Goal: Task Accomplishment & Management: Manage account settings

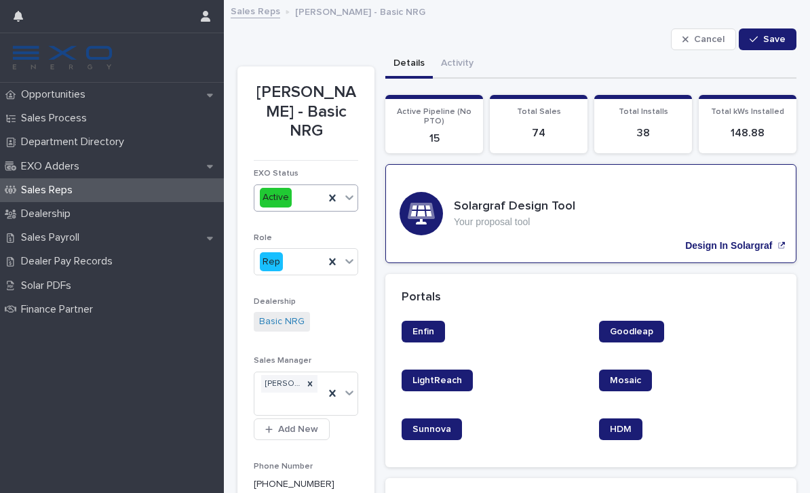
scroll to position [19, 0]
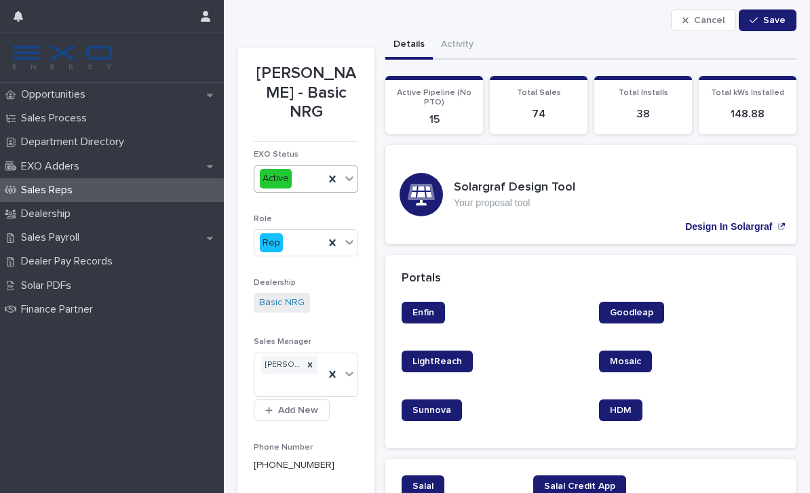
click at [351, 183] on div at bounding box center [349, 178] width 16 height 24
click at [292, 231] on span "Inactive" at bounding box center [279, 225] width 39 height 15
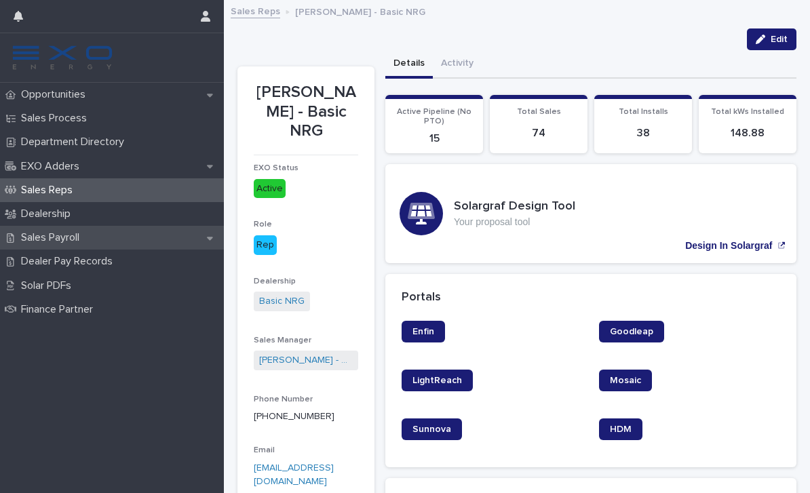
click at [98, 227] on div "Sales Payroll" at bounding box center [112, 238] width 224 height 24
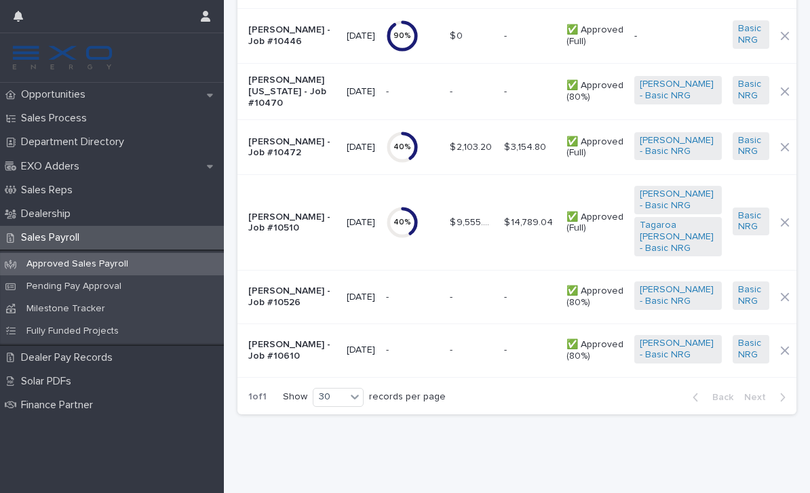
scroll to position [1771, 0]
click at [400, 377] on td "- -" at bounding box center [413, 351] width 64 height 54
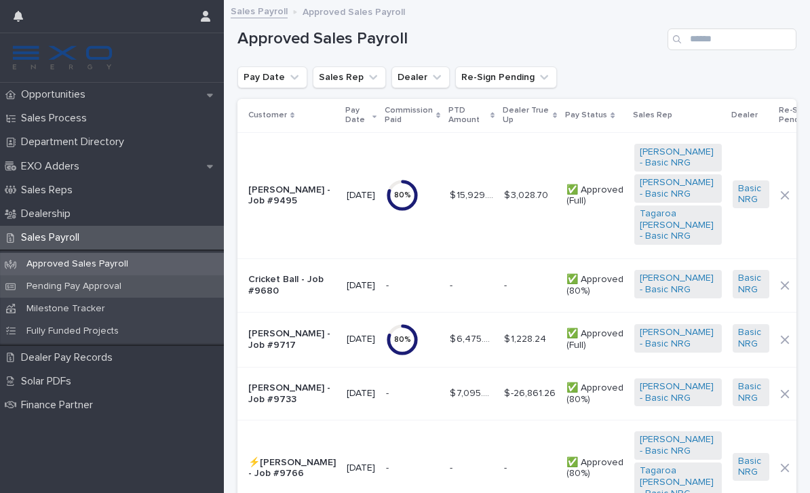
click at [184, 288] on div "Pending Pay Approval" at bounding box center [112, 286] width 224 height 22
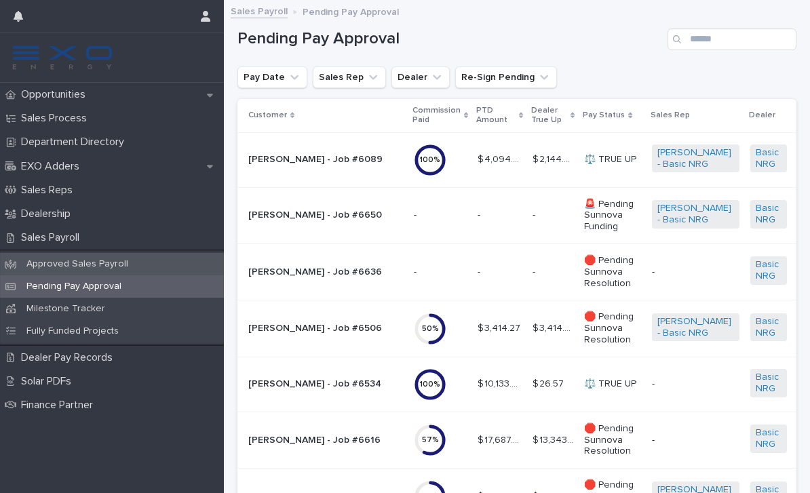
click at [179, 261] on div "Approved Sales Payroll" at bounding box center [112, 264] width 224 height 22
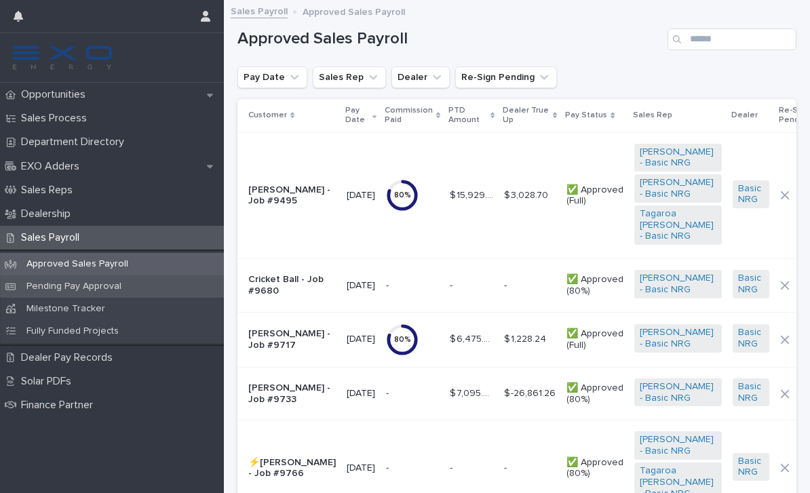
click at [115, 292] on div "Pending Pay Approval" at bounding box center [112, 286] width 224 height 22
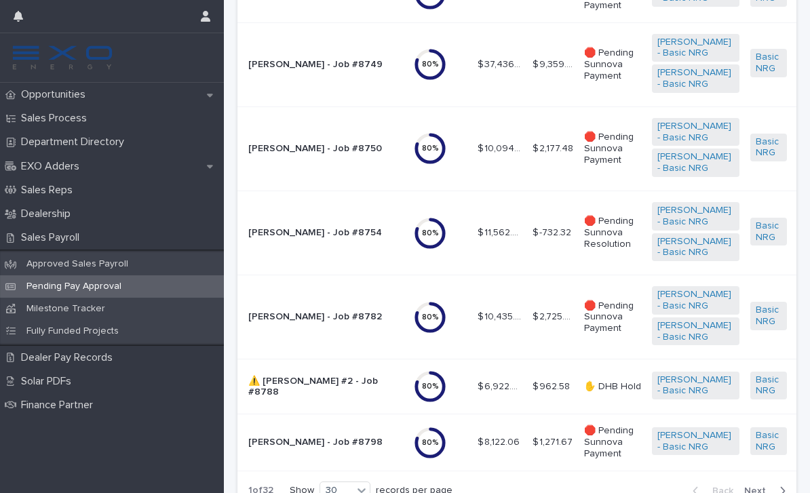
scroll to position [1604, 0]
click at [97, 265] on p "Approved Sales Payroll" at bounding box center [77, 264] width 123 height 12
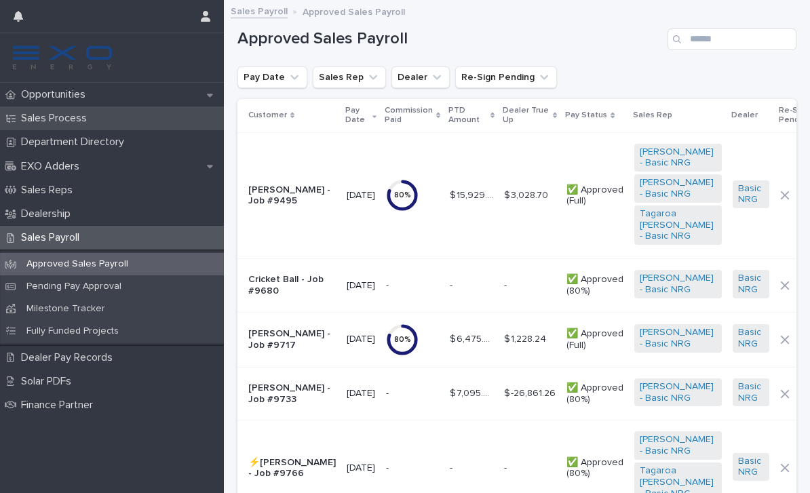
click at [139, 119] on div "Sales Process" at bounding box center [112, 119] width 224 height 24
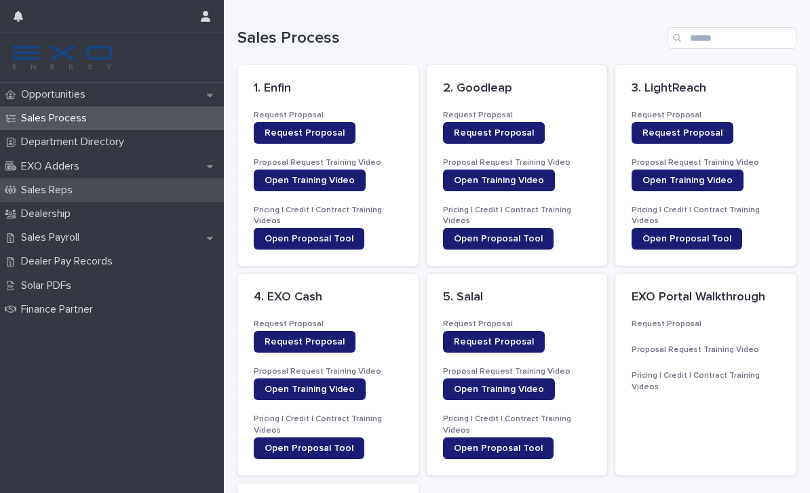
click at [128, 192] on div "Sales Reps" at bounding box center [112, 190] width 224 height 24
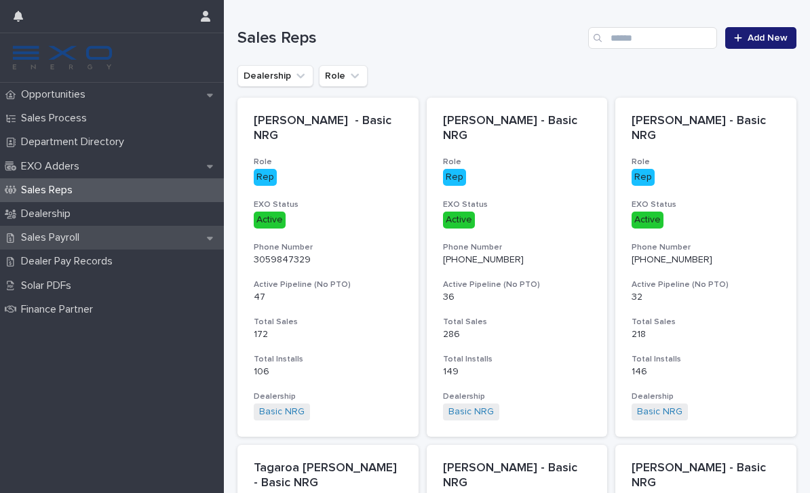
click at [125, 234] on div "Sales Payroll" at bounding box center [112, 238] width 224 height 24
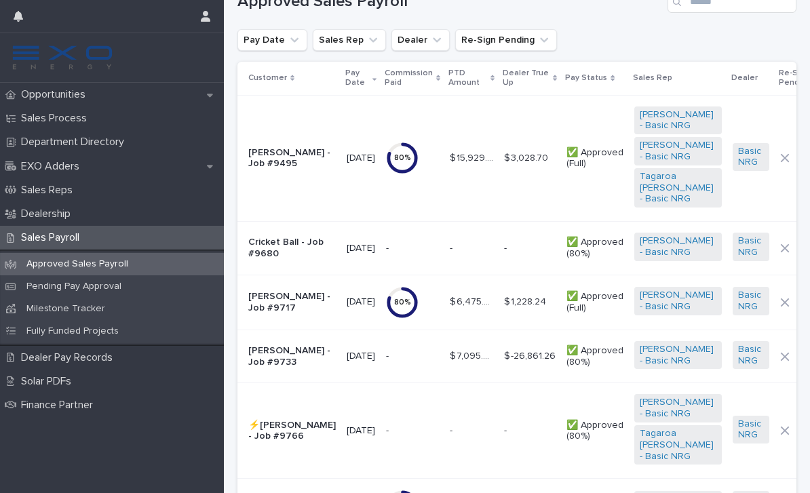
scroll to position [46, 0]
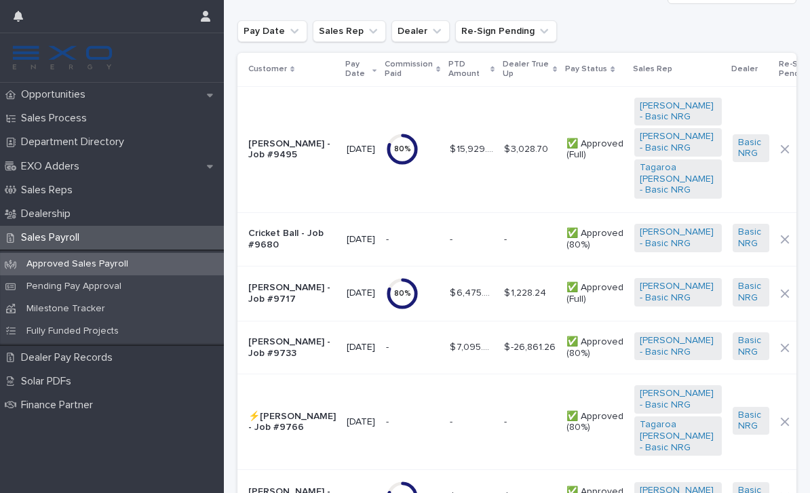
click at [482, 256] on td "- -" at bounding box center [471, 240] width 54 height 54
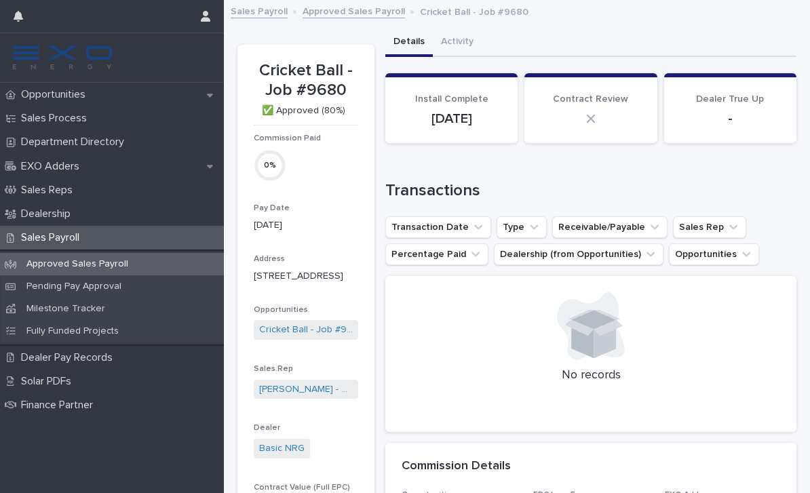
scroll to position [-1, 0]
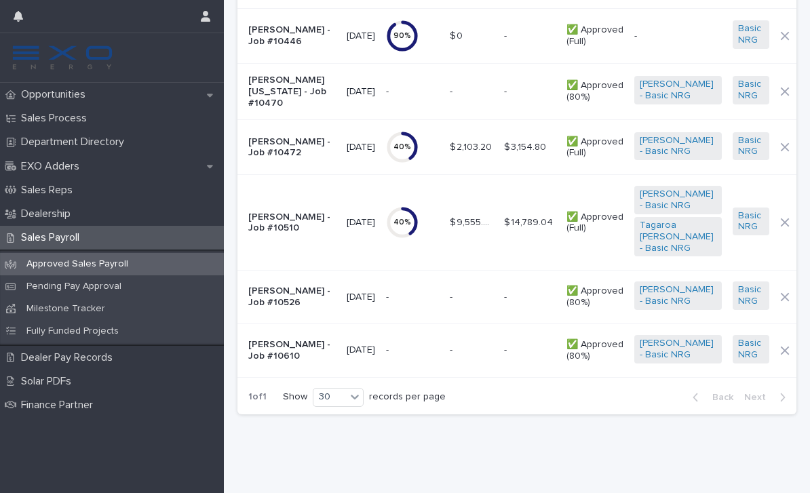
scroll to position [1771, 0]
click at [126, 193] on div "Sales Reps" at bounding box center [112, 190] width 224 height 24
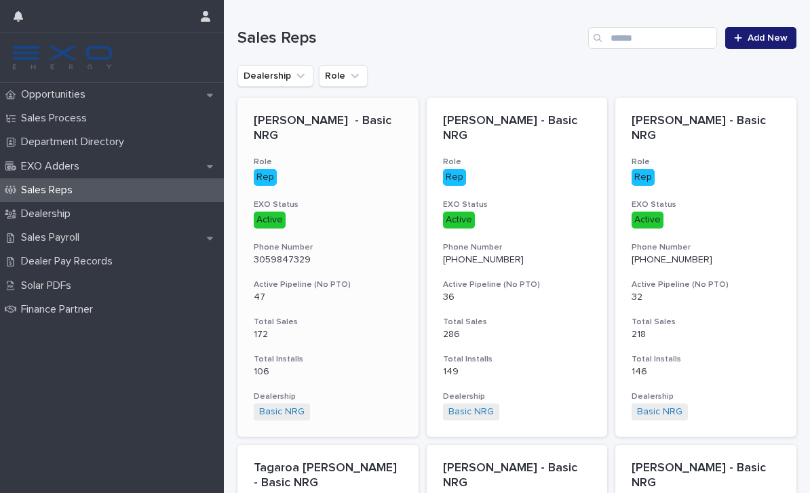
click at [275, 216] on div "Active" at bounding box center [270, 220] width 32 height 17
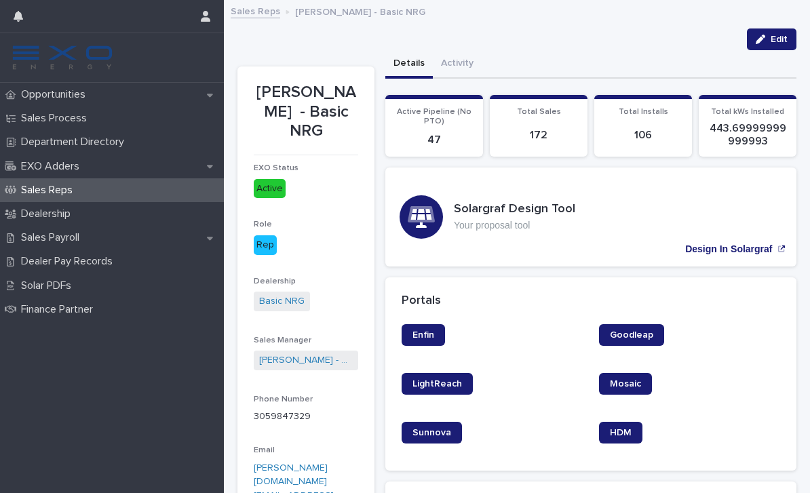
click at [343, 117] on p "Alex Villanueva - Basic NRG" at bounding box center [306, 112] width 104 height 58
click at [275, 189] on div "Active" at bounding box center [270, 189] width 32 height 20
click at [114, 191] on div "Sales Reps" at bounding box center [112, 190] width 224 height 24
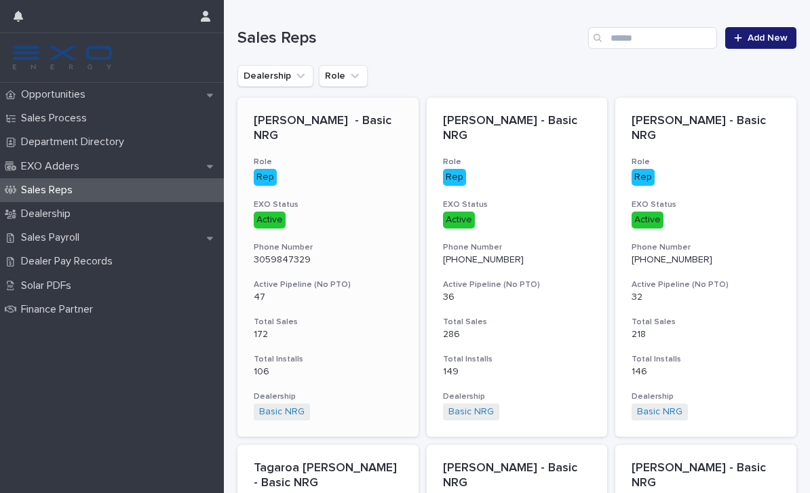
click at [375, 172] on p "Rep" at bounding box center [328, 177] width 149 height 17
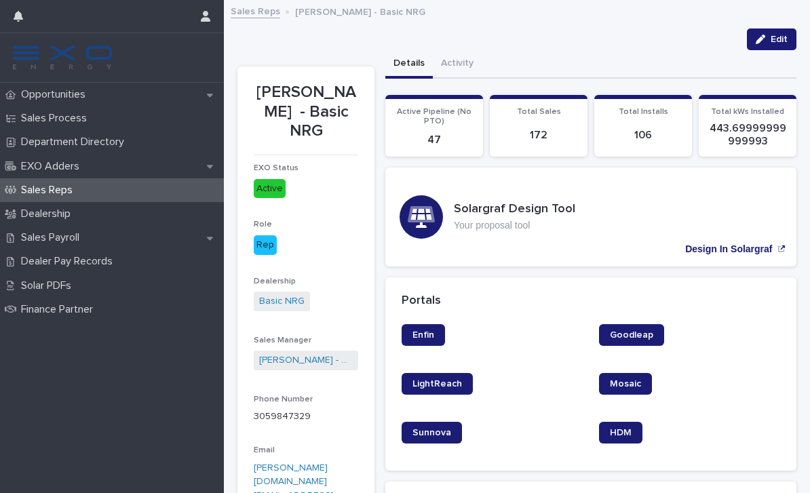
click at [275, 172] on div "EXO Status Active" at bounding box center [306, 186] width 104 height 45
click at [775, 33] on button "Edit" at bounding box center [772, 39] width 50 height 22
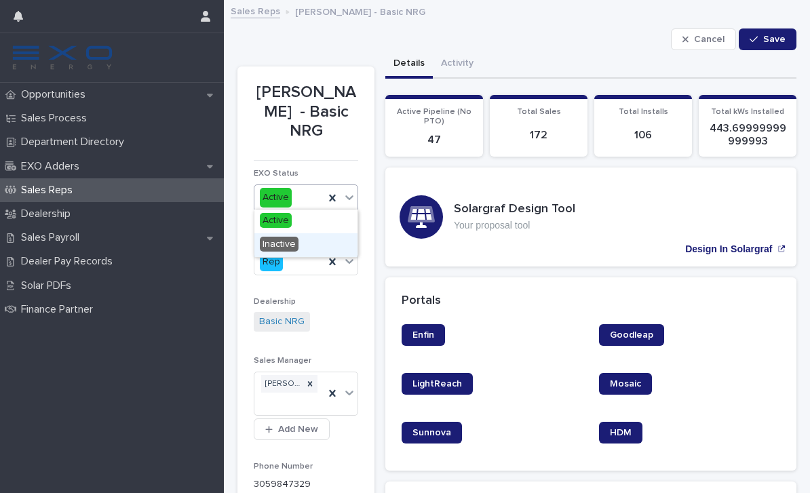
click at [286, 245] on span "Inactive" at bounding box center [279, 244] width 39 height 15
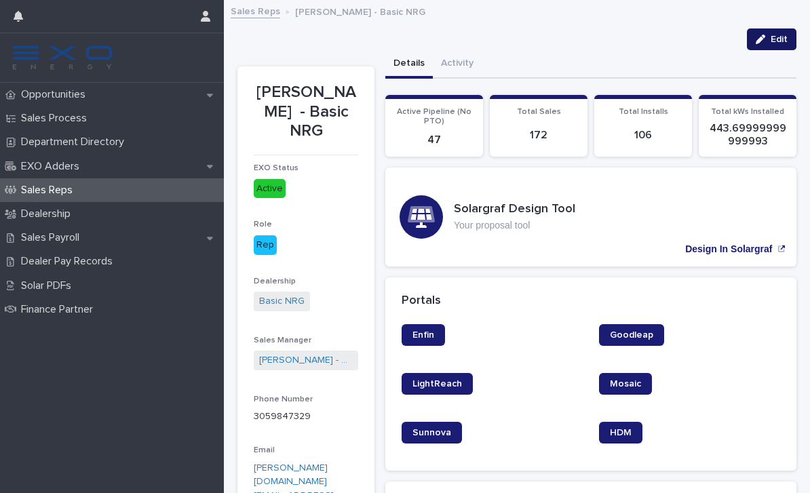
click at [778, 41] on span "Edit" at bounding box center [779, 39] width 17 height 9
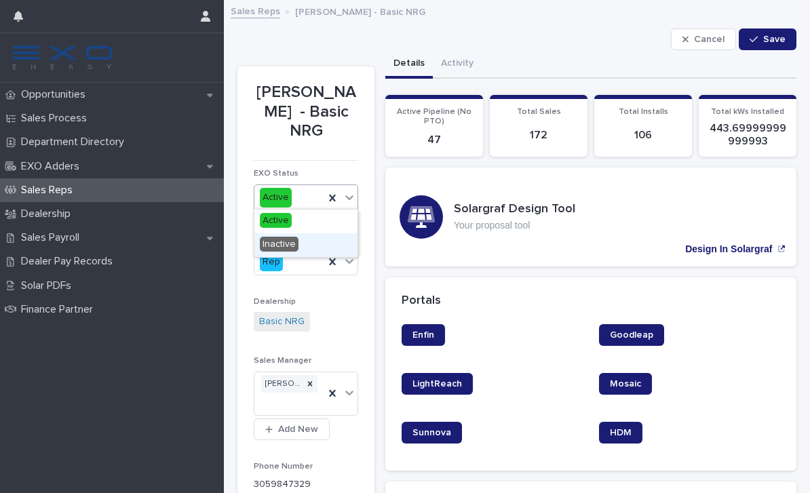
click at [290, 245] on span "Inactive" at bounding box center [279, 244] width 39 height 15
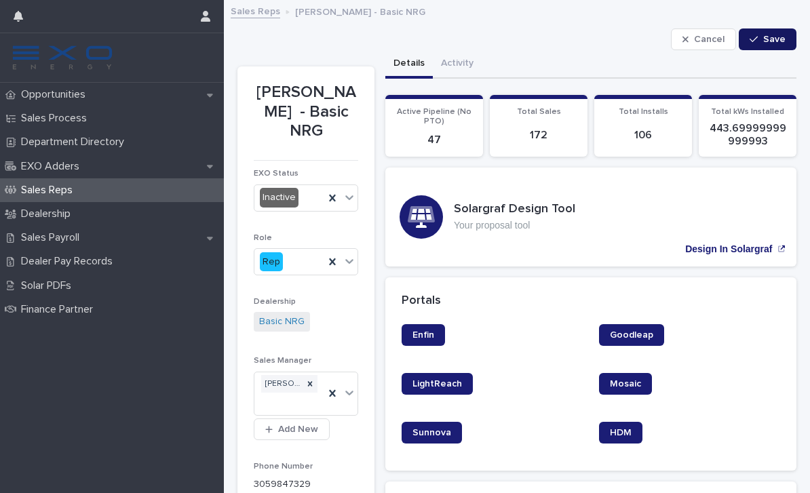
click at [771, 43] on span "Save" at bounding box center [774, 39] width 22 height 9
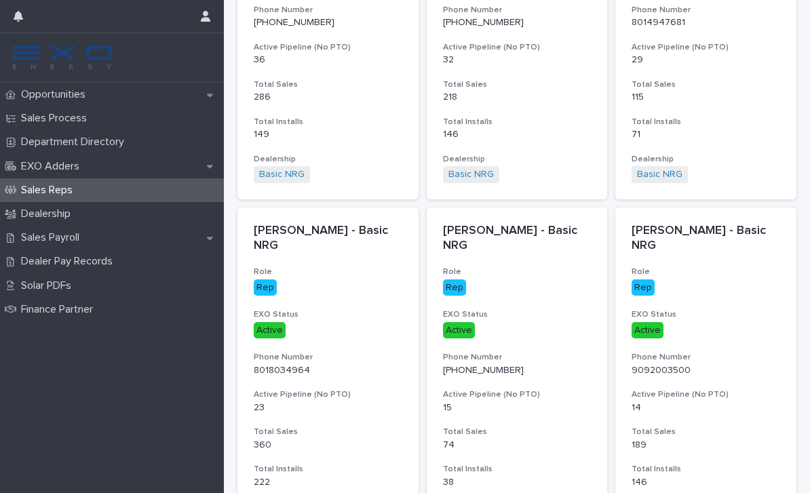
scroll to position [216, 0]
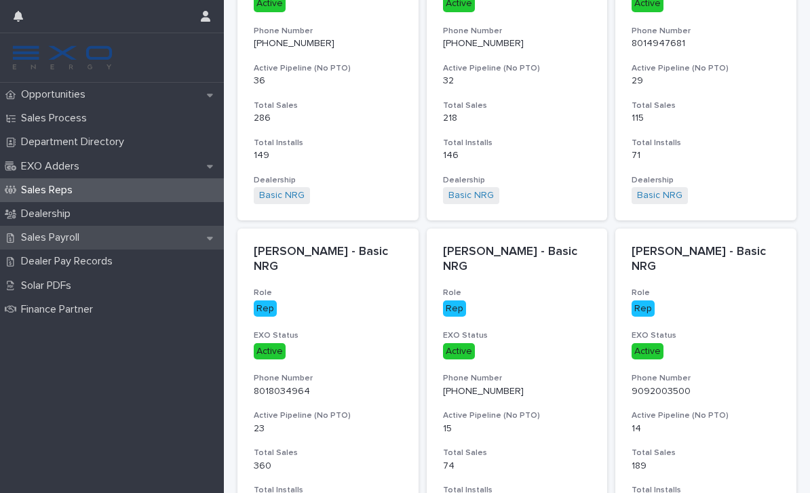
click at [128, 235] on div "Sales Payroll" at bounding box center [112, 238] width 224 height 24
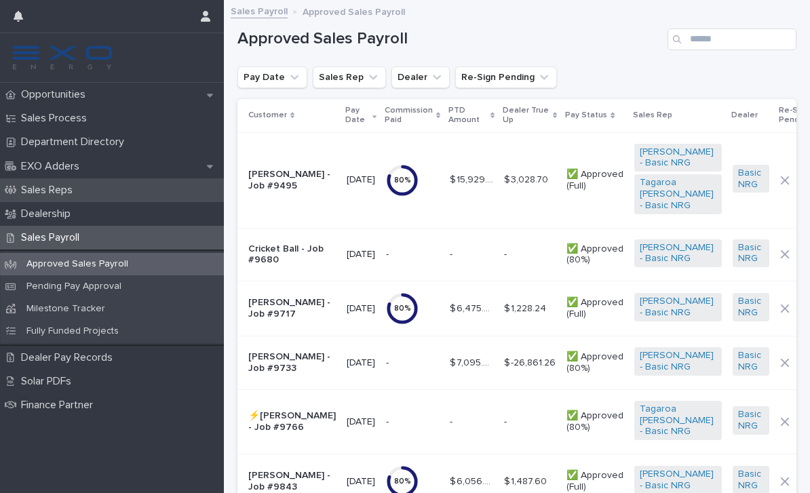
click at [115, 195] on div "Sales Reps" at bounding box center [112, 190] width 224 height 24
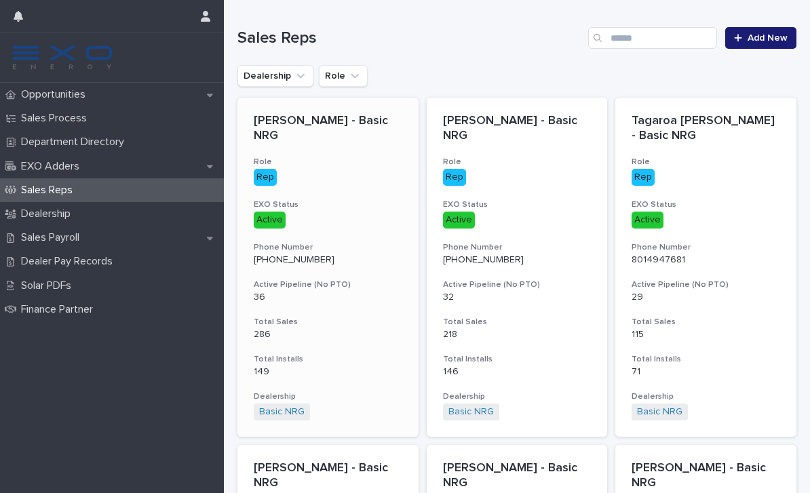
click at [372, 161] on h3 "Role" at bounding box center [328, 162] width 149 height 11
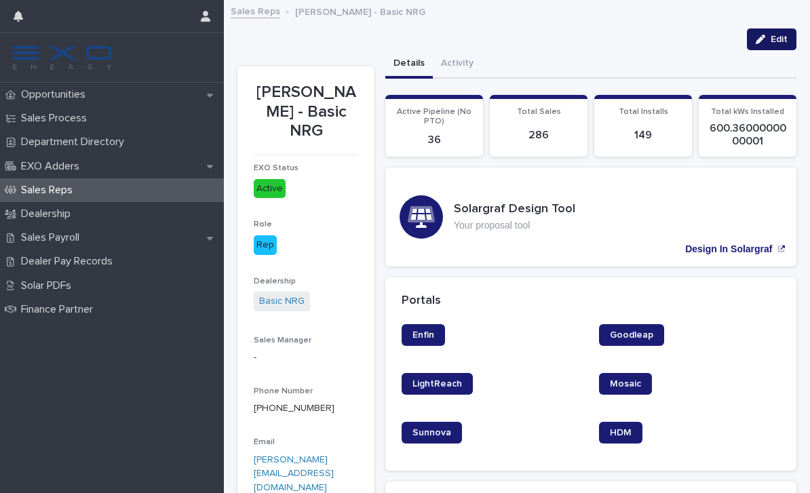
click at [783, 43] on html "Opportunities Sales Process Department Directory EXO Adders Sales Reps Dealersh…" at bounding box center [405, 246] width 810 height 493
click at [784, 43] on span "Edit" at bounding box center [779, 39] width 17 height 9
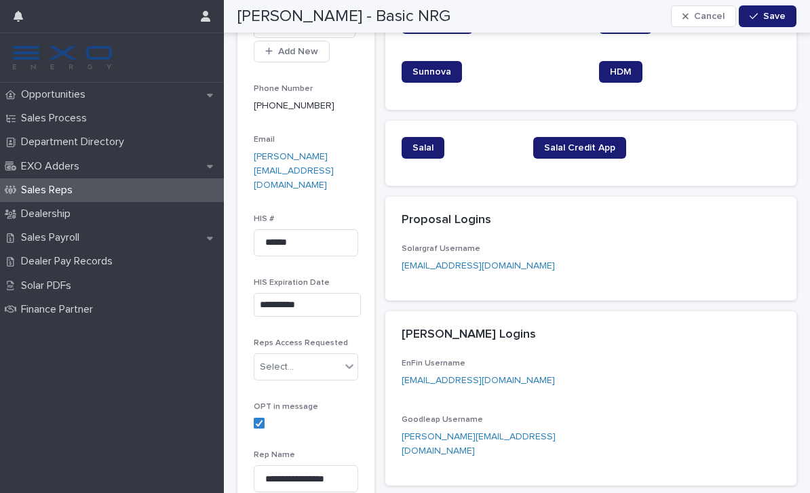
scroll to position [343, 0]
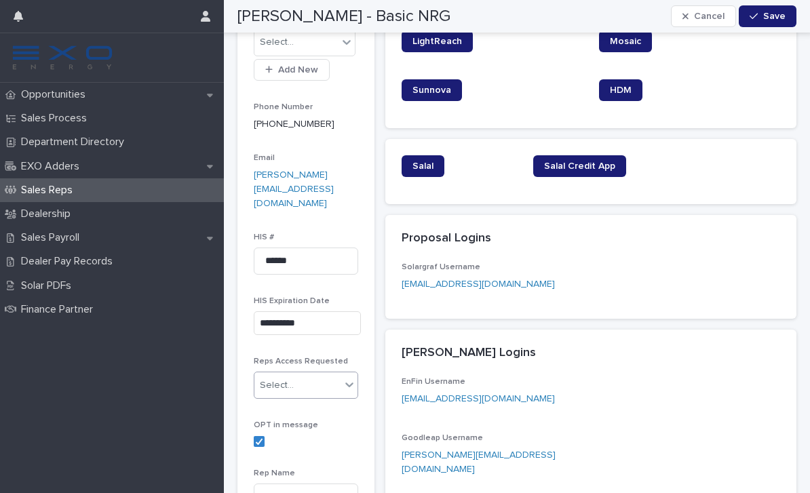
click at [341, 372] on div at bounding box center [349, 384] width 16 height 24
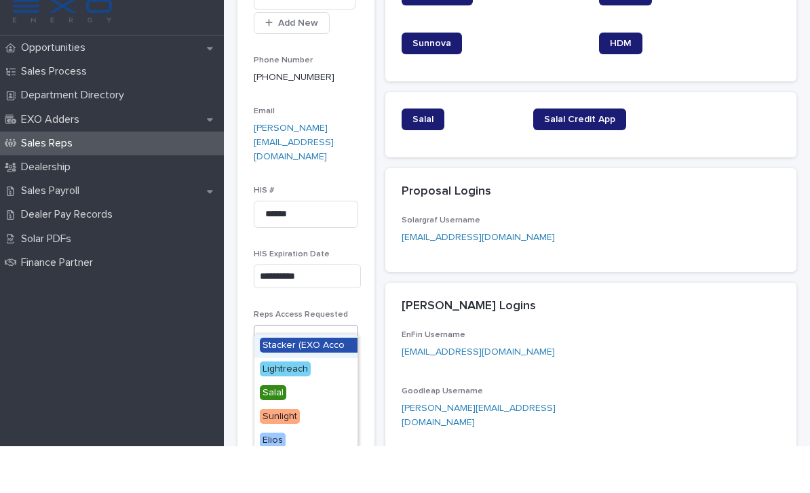
scroll to position [0, 0]
click at [599, 273] on div "**********" at bounding box center [590, 317] width 411 height 765
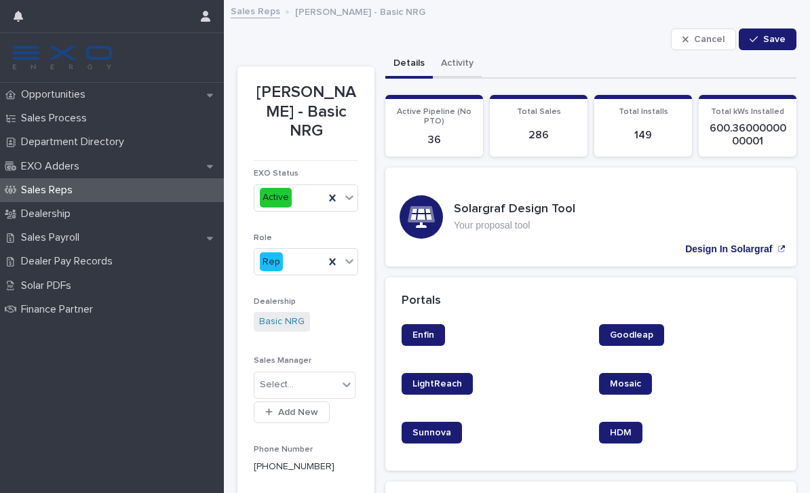
click at [458, 64] on button "Activity" at bounding box center [457, 64] width 49 height 28
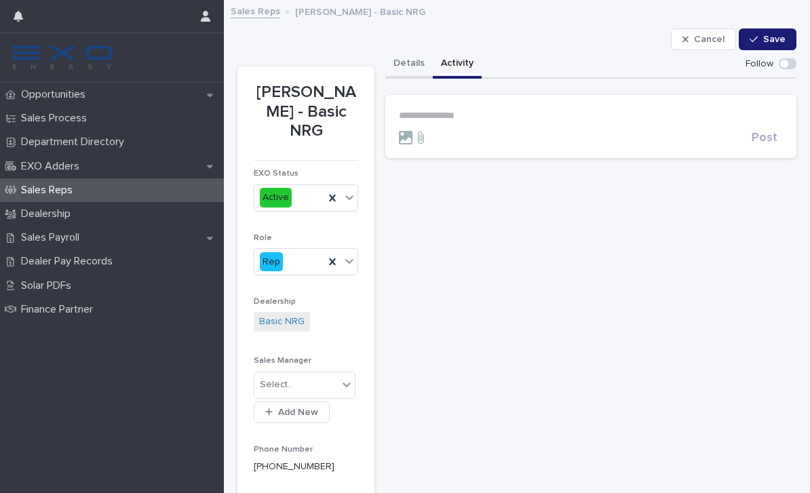
click at [409, 65] on button "Details" at bounding box center [408, 64] width 47 height 28
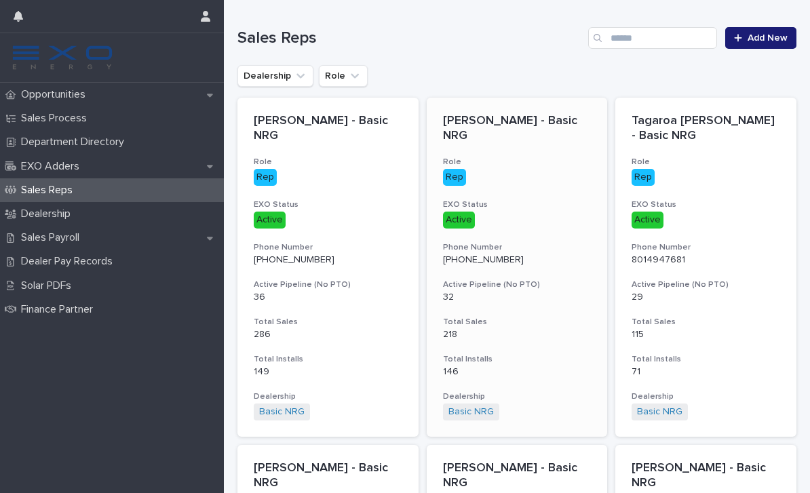
click at [524, 209] on div "Active" at bounding box center [517, 219] width 149 height 20
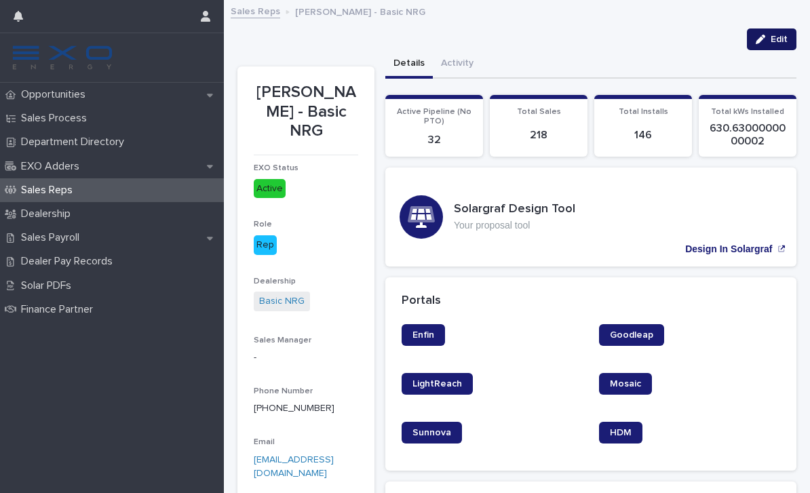
click at [769, 31] on button "Edit" at bounding box center [772, 39] width 50 height 22
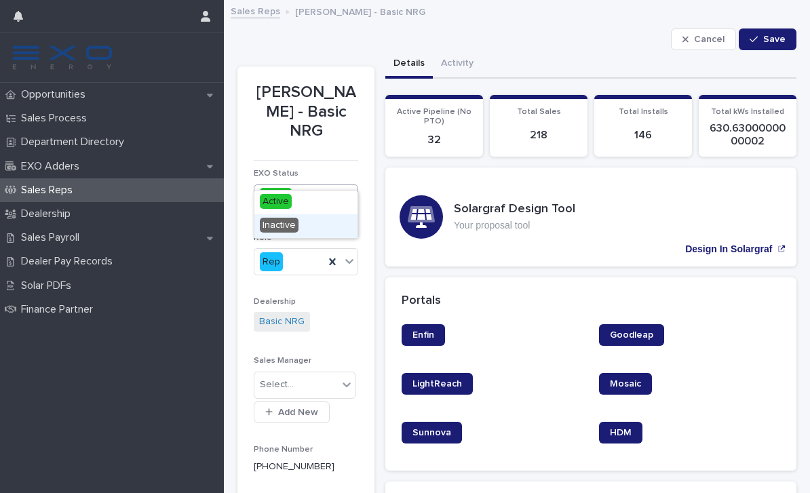
click at [286, 225] on span "Inactive" at bounding box center [279, 225] width 39 height 15
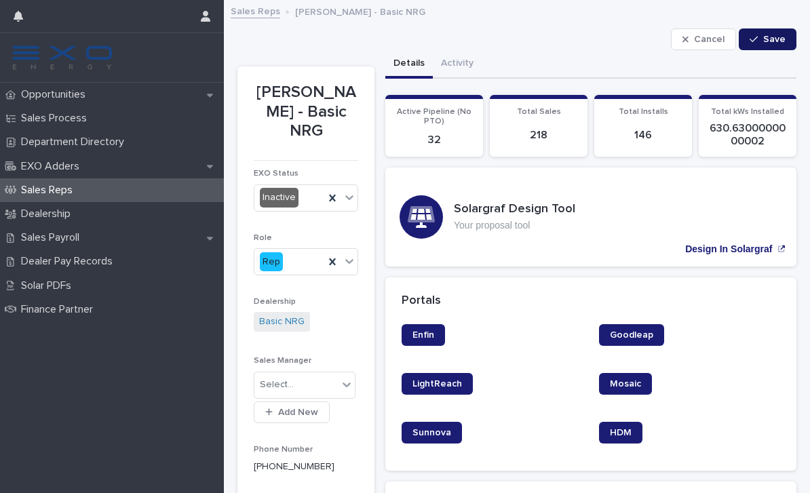
click at [778, 45] on button "Save" at bounding box center [768, 39] width 58 height 22
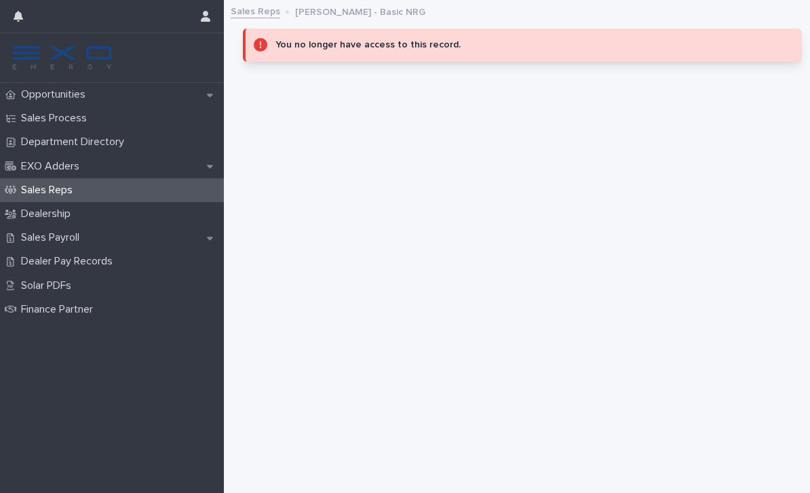
click at [153, 186] on div "Sales Reps" at bounding box center [112, 190] width 224 height 24
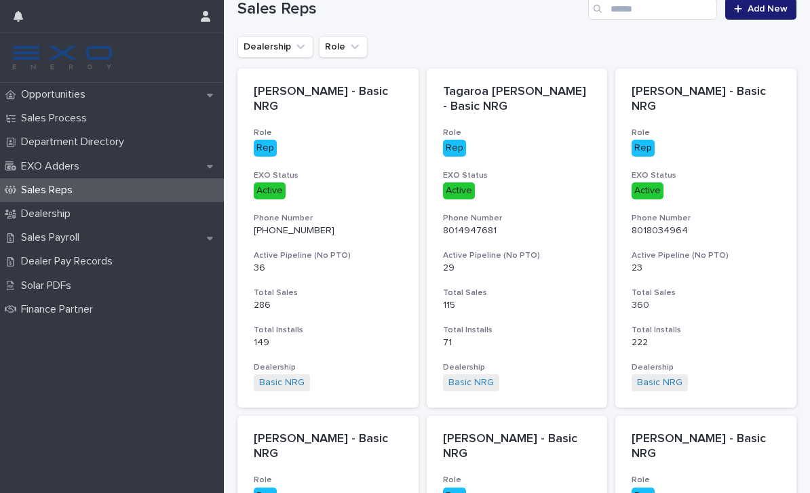
scroll to position [48, 0]
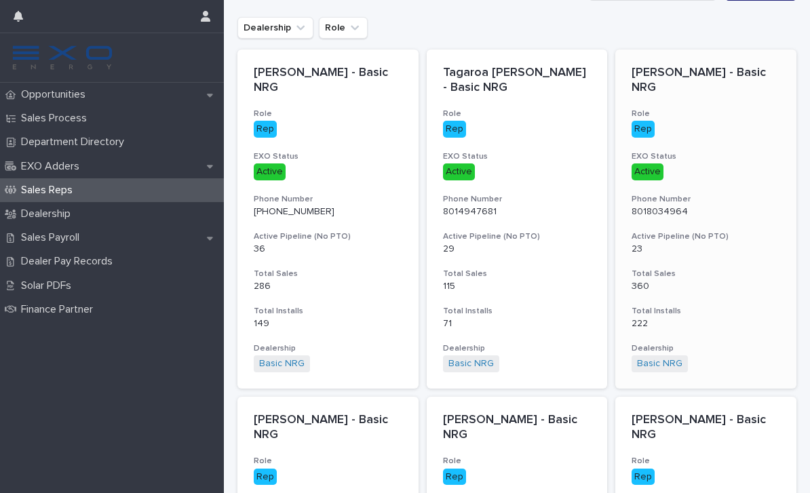
click at [712, 136] on div "Tyler Weight - Basic NRG Role Rep EXO Status Active Phone Number 8018034964 Act…" at bounding box center [705, 219] width 181 height 339
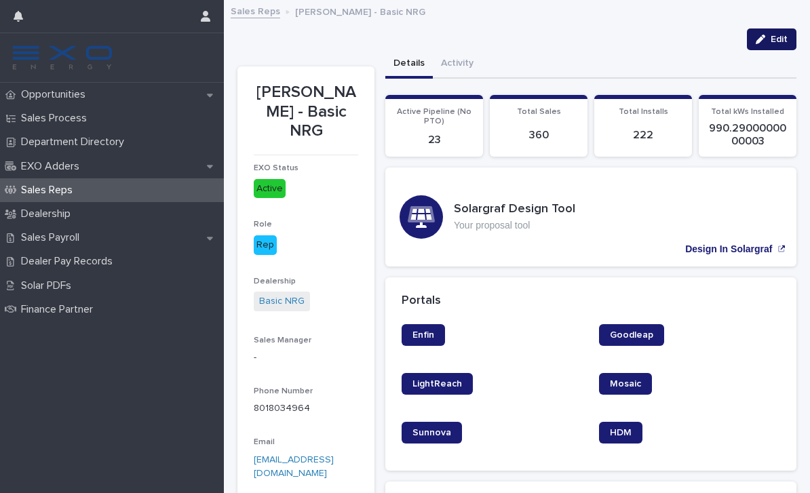
click at [772, 35] on span "Edit" at bounding box center [779, 39] width 17 height 9
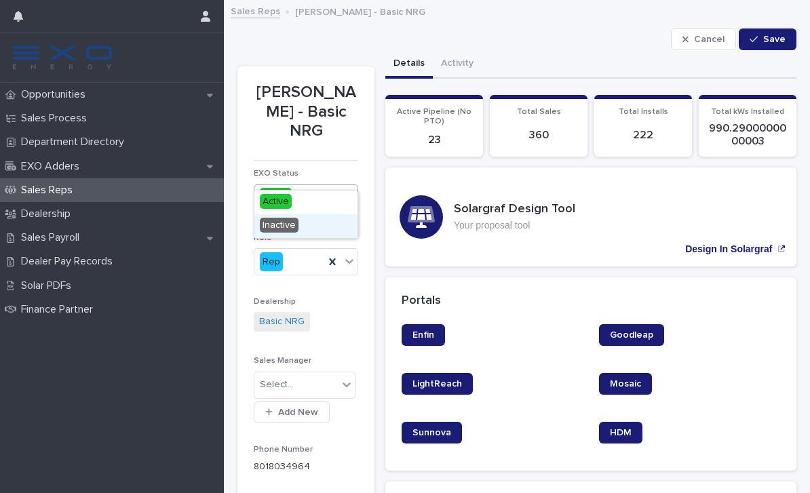
click at [282, 225] on span "Inactive" at bounding box center [279, 225] width 39 height 15
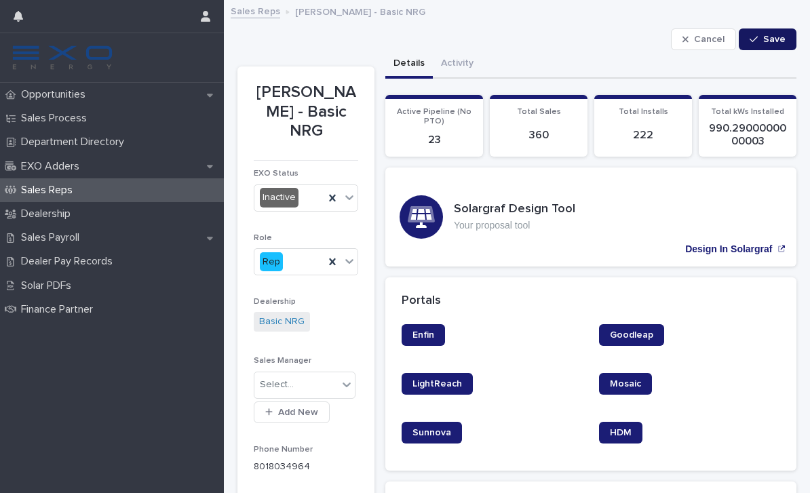
click at [761, 44] on button "Save" at bounding box center [768, 39] width 58 height 22
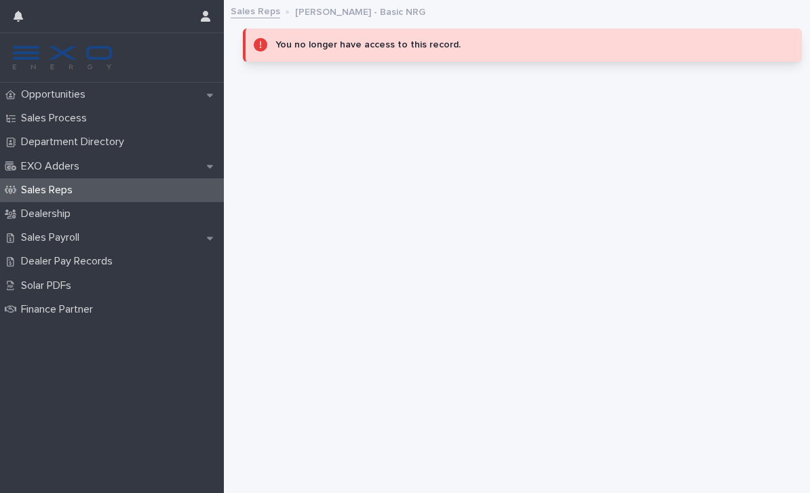
click at [156, 189] on div "Sales Reps" at bounding box center [112, 190] width 224 height 24
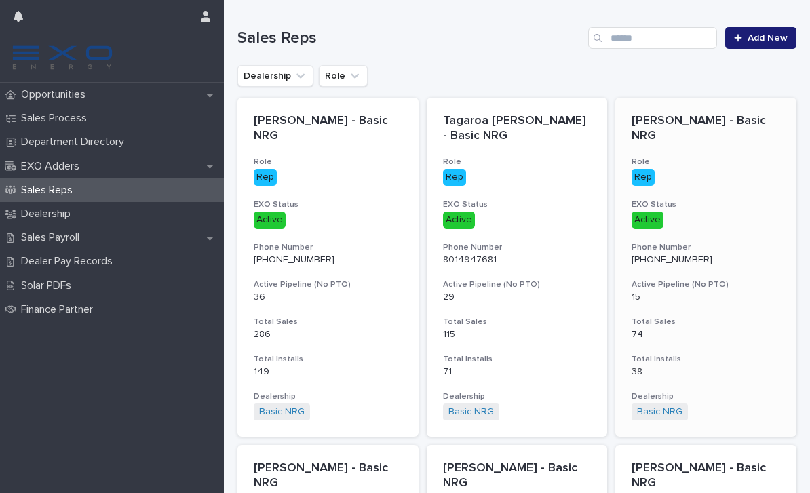
click at [691, 220] on p "Active" at bounding box center [706, 220] width 149 height 17
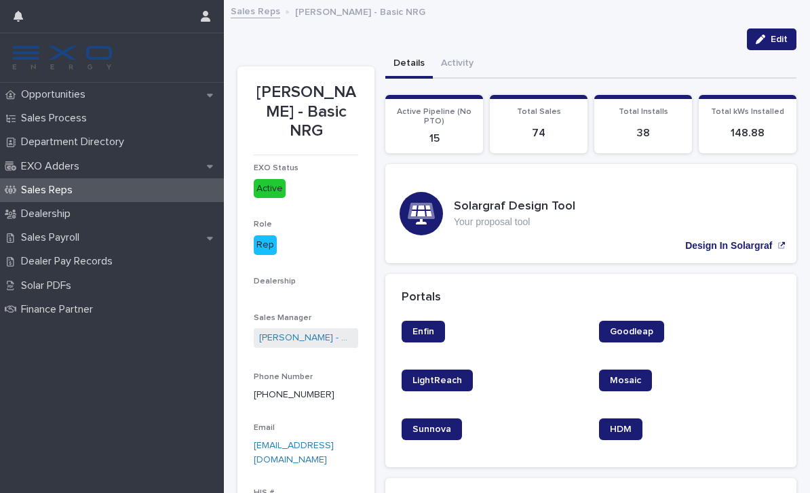
click at [773, 32] on button "Edit" at bounding box center [772, 39] width 50 height 22
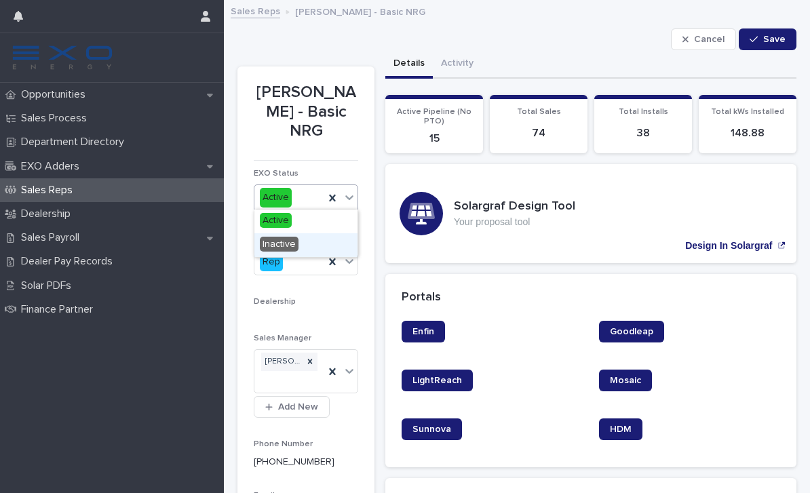
click at [288, 248] on span "Inactive" at bounding box center [279, 244] width 39 height 15
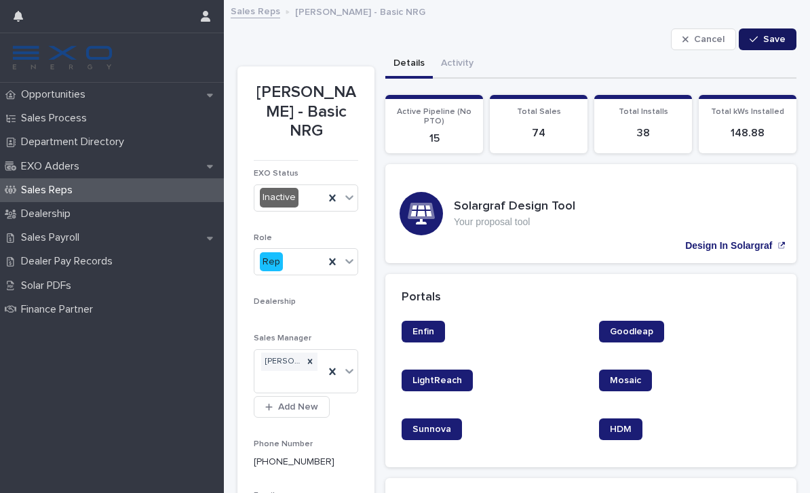
click at [774, 43] on span "Save" at bounding box center [774, 39] width 22 height 9
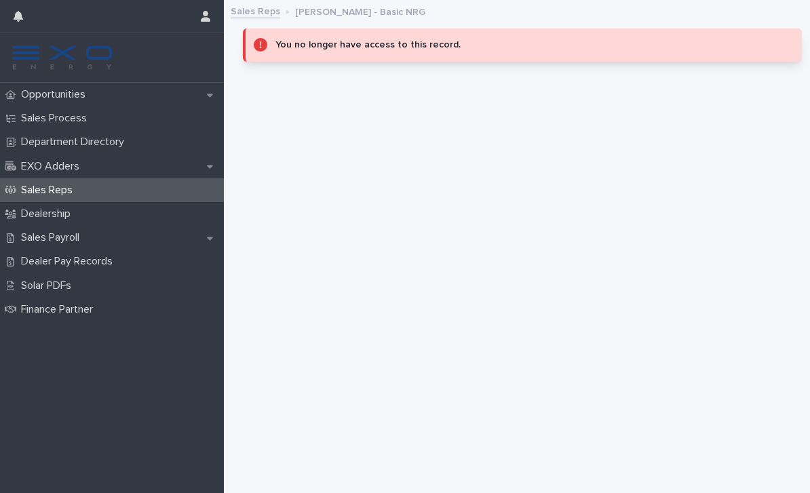
click at [142, 182] on div "Sales Reps" at bounding box center [112, 190] width 224 height 24
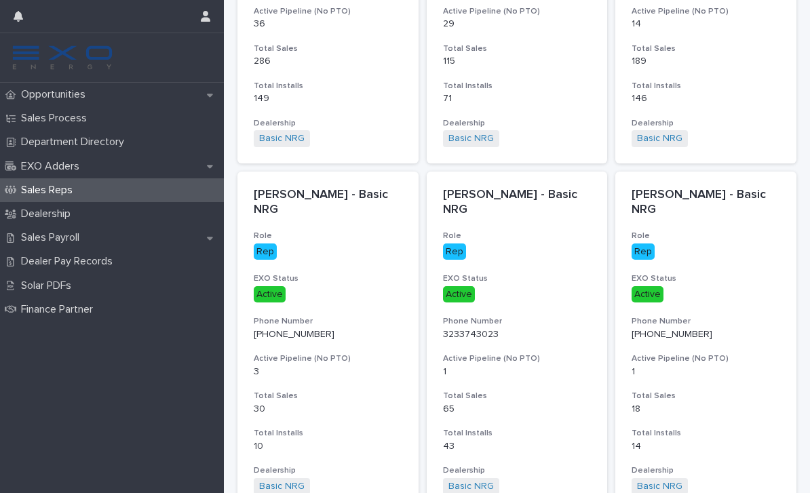
scroll to position [277, 0]
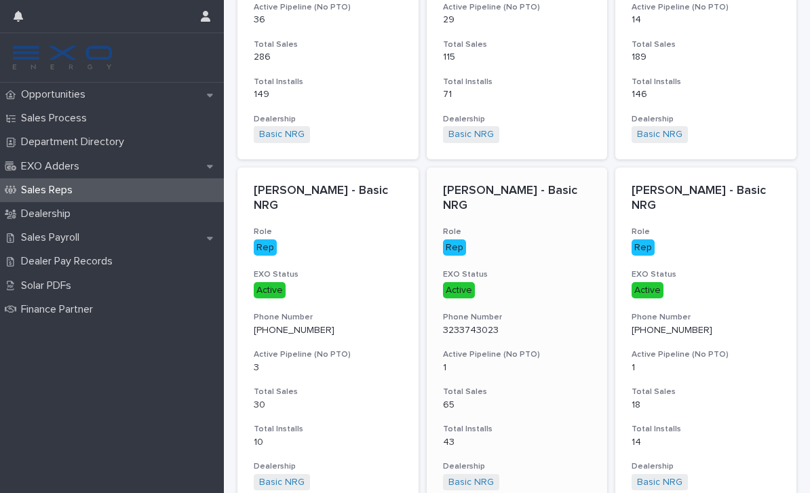
click at [463, 282] on div "Active" at bounding box center [459, 290] width 32 height 17
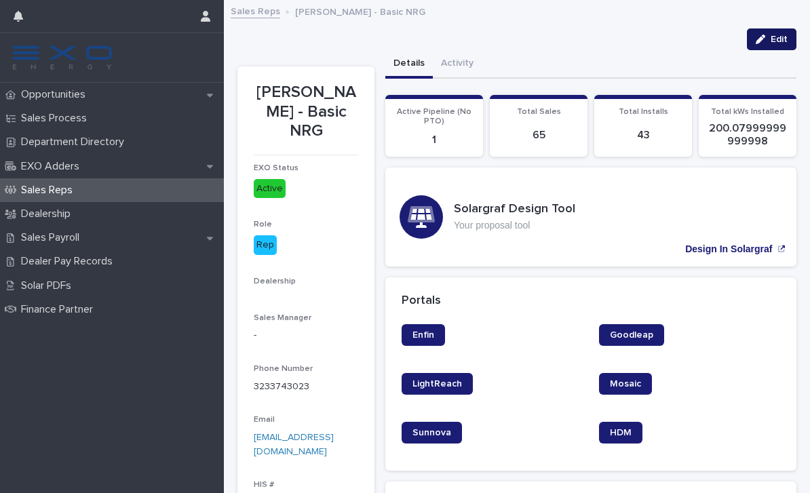
click at [773, 44] on button "Edit" at bounding box center [772, 39] width 50 height 22
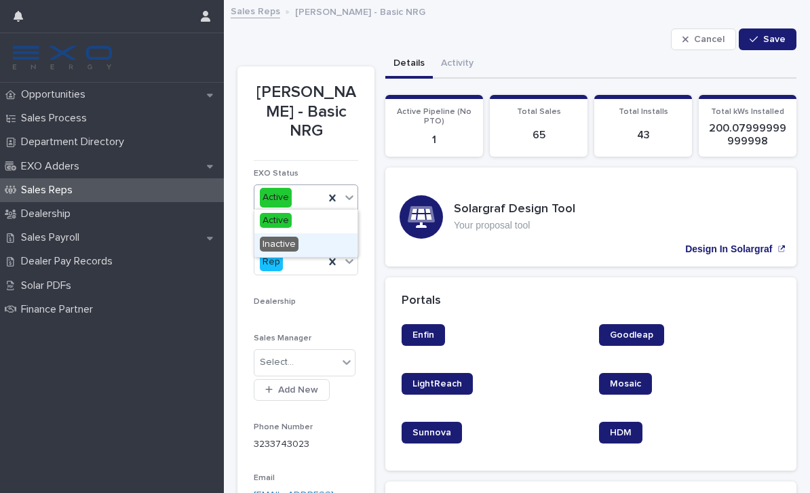
click at [286, 246] on span "Inactive" at bounding box center [279, 244] width 39 height 15
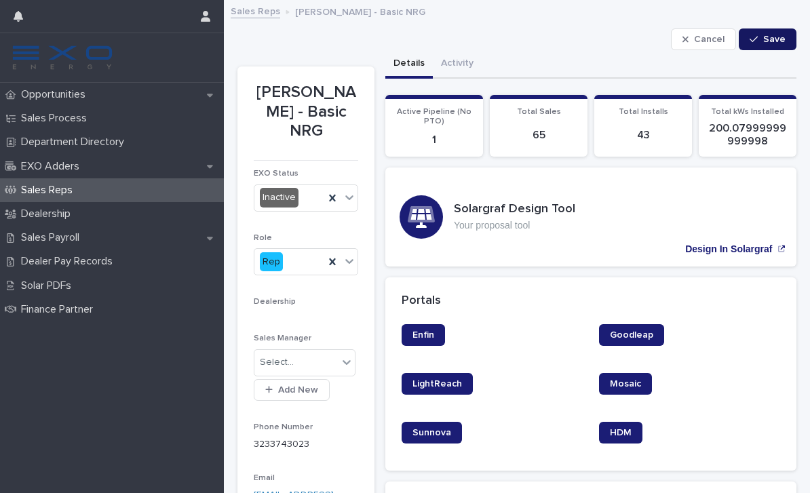
click at [768, 43] on button "Save" at bounding box center [768, 39] width 58 height 22
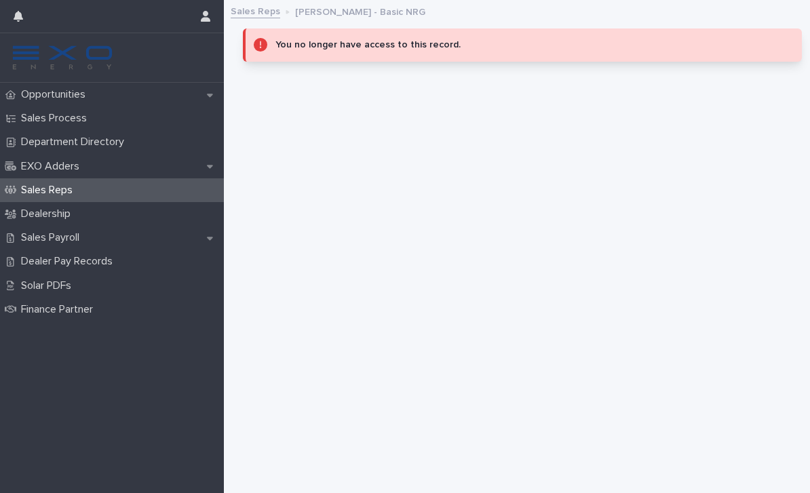
click at [165, 191] on div "Sales Reps" at bounding box center [112, 190] width 224 height 24
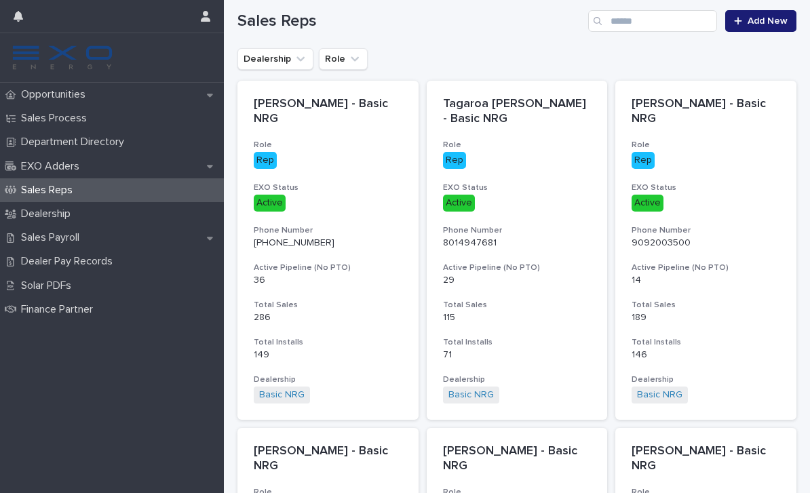
scroll to position [23, 0]
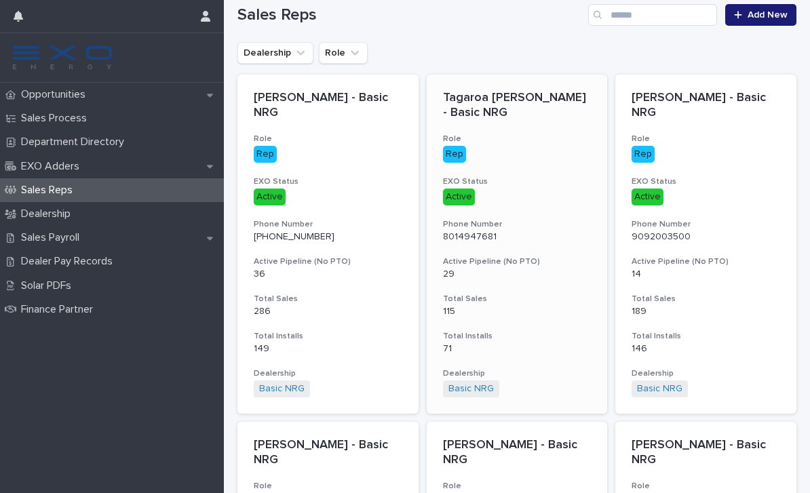
click at [560, 187] on div "Active" at bounding box center [517, 196] width 149 height 20
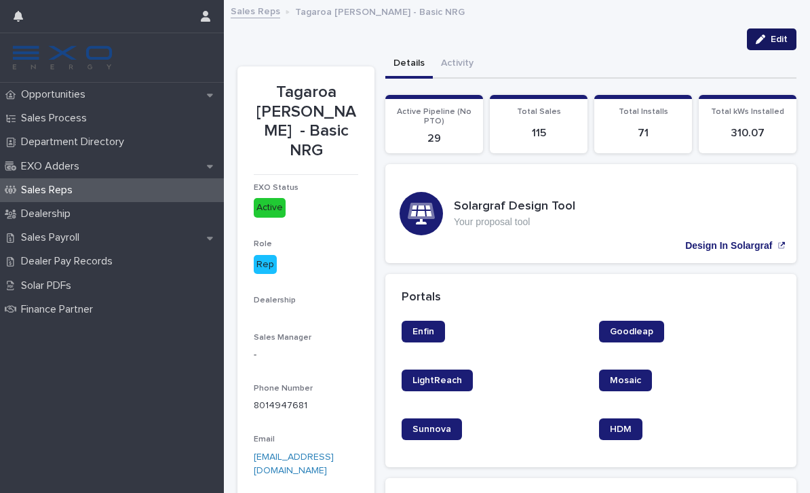
click at [771, 39] on span "Edit" at bounding box center [779, 39] width 17 height 9
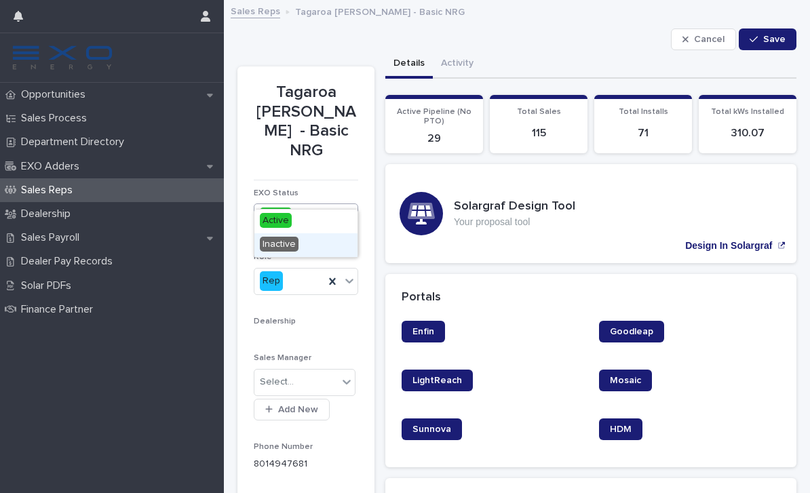
click at [295, 246] on span "Inactive" at bounding box center [279, 244] width 39 height 15
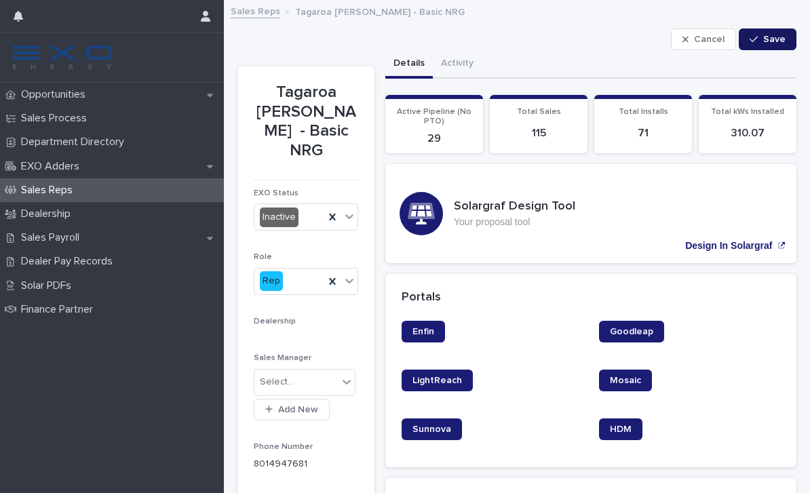
click at [761, 41] on div "button" at bounding box center [757, 39] width 14 height 9
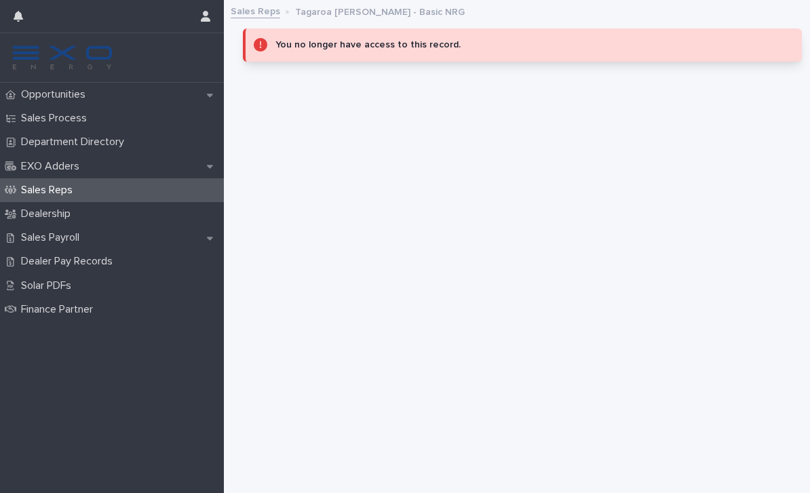
click at [109, 193] on div "Sales Reps" at bounding box center [112, 190] width 224 height 24
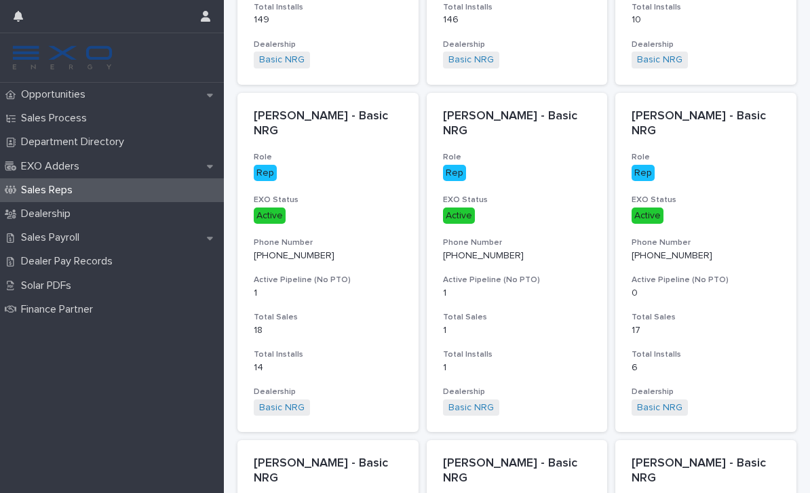
scroll to position [351, 0]
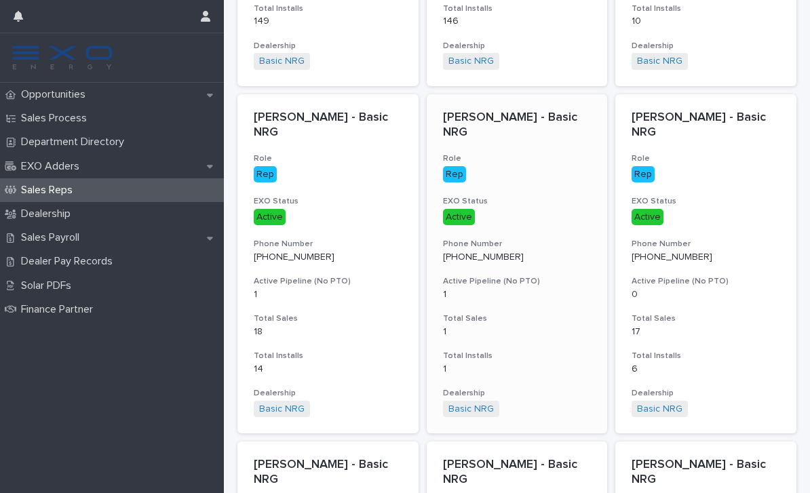
click at [518, 180] on div "Eugene Vandyck - Basic NRG Role Rep EXO Status Active Phone Number (702) 524-89…" at bounding box center [517, 263] width 181 height 339
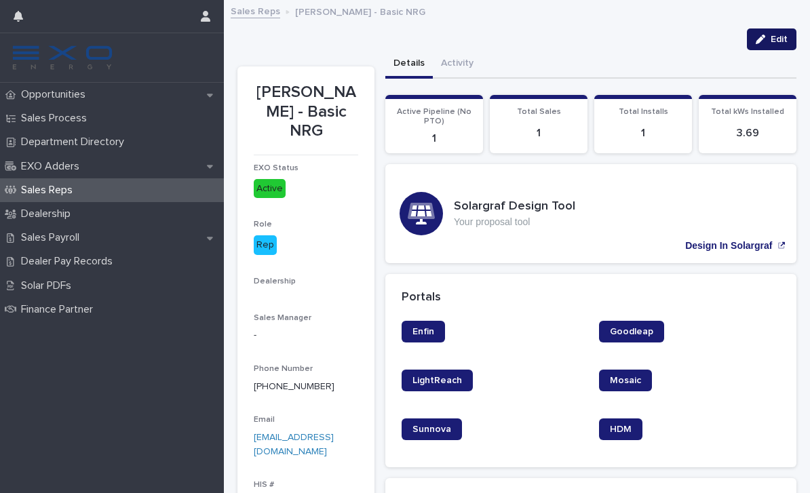
click at [766, 45] on button "Edit" at bounding box center [772, 39] width 50 height 22
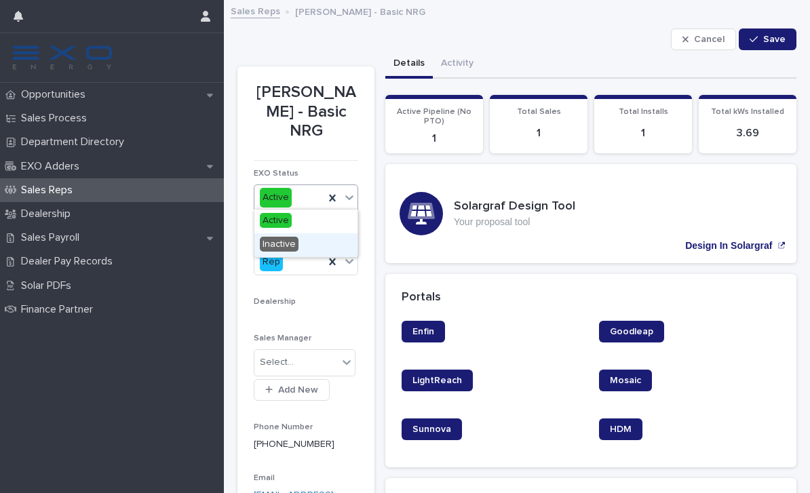
click at [318, 246] on div "Inactive" at bounding box center [305, 245] width 103 height 24
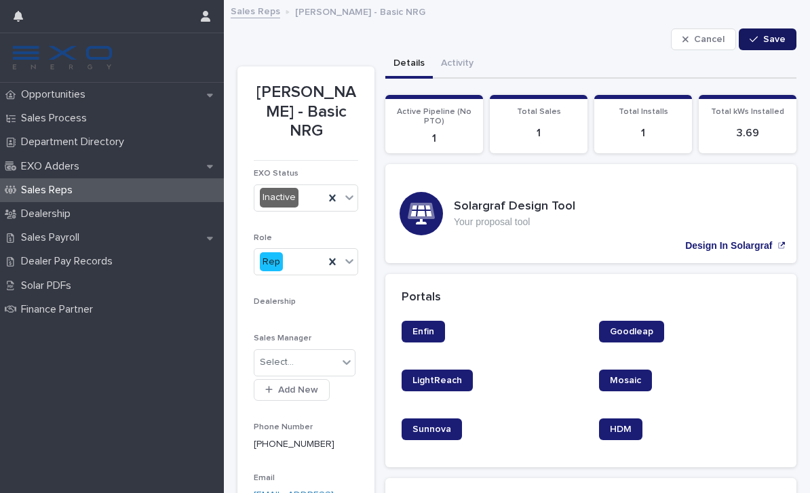
click at [765, 45] on button "Save" at bounding box center [768, 39] width 58 height 22
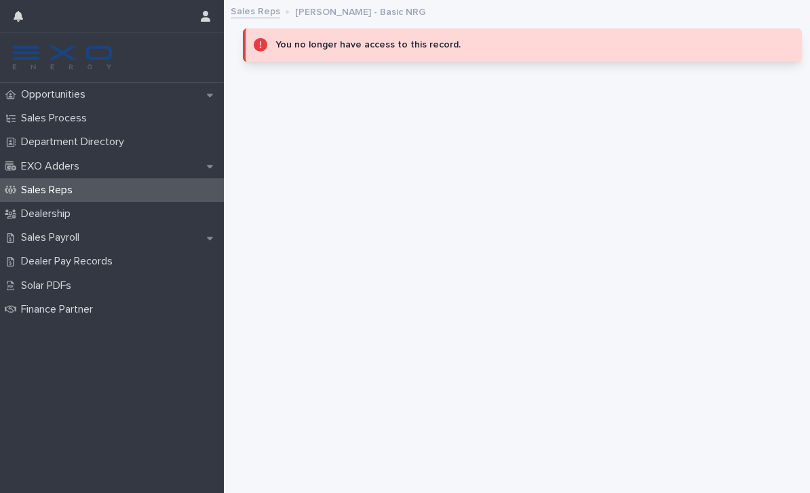
click at [158, 183] on div "Sales Reps" at bounding box center [112, 190] width 224 height 24
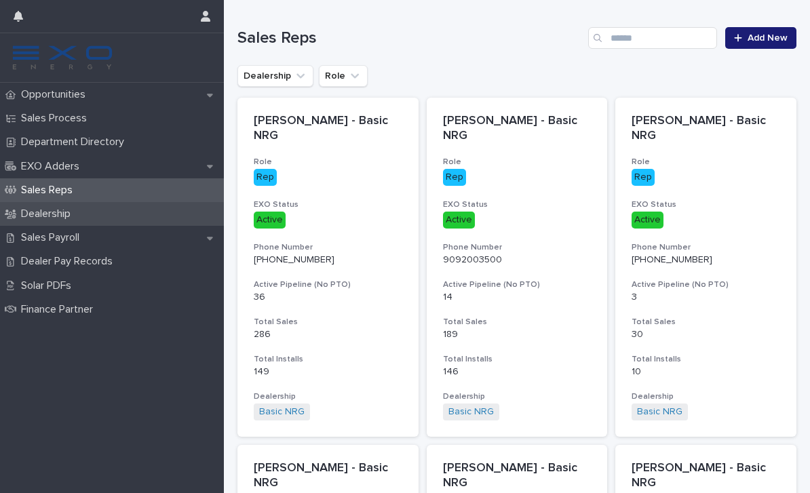
click at [153, 214] on div "Dealership" at bounding box center [112, 214] width 224 height 24
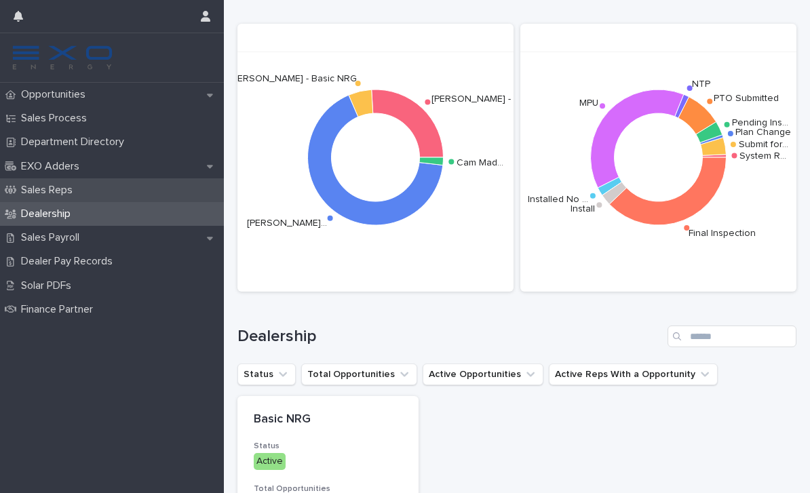
click at [131, 188] on div "Sales Reps" at bounding box center [112, 190] width 224 height 24
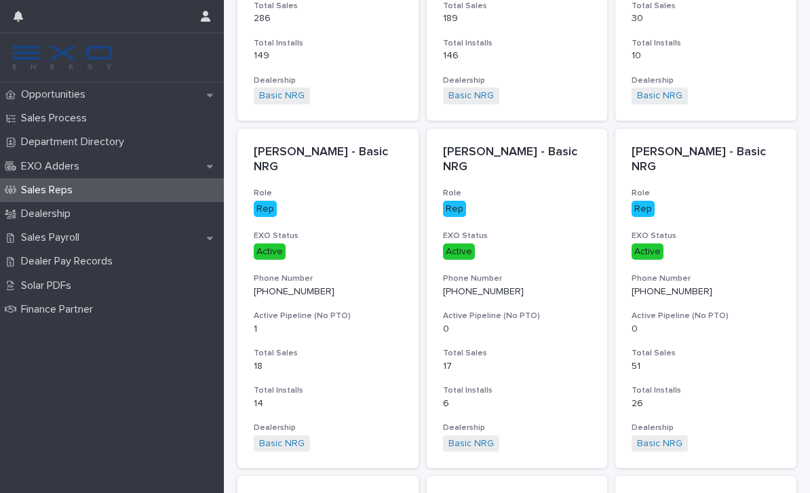
scroll to position [324, 0]
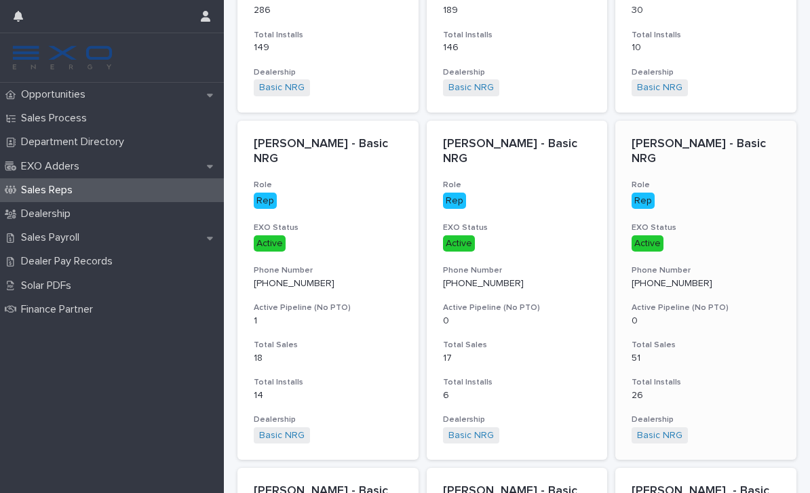
click at [717, 233] on div "Active" at bounding box center [706, 243] width 149 height 20
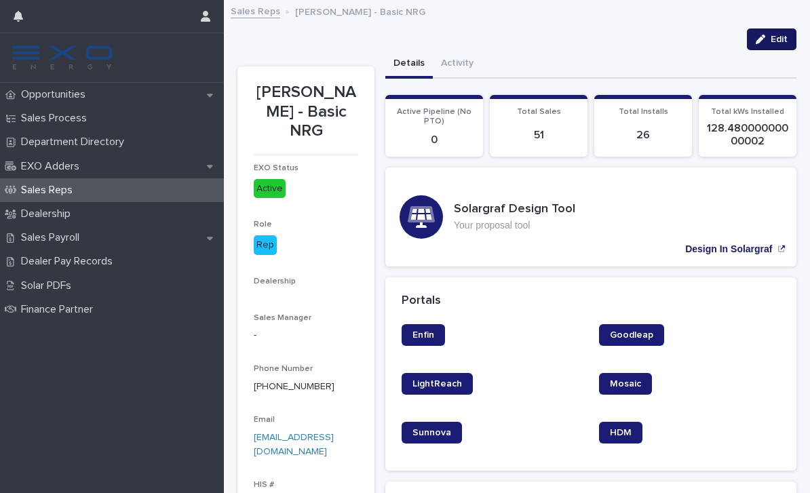
click at [763, 43] on icon "button" at bounding box center [760, 39] width 9 height 9
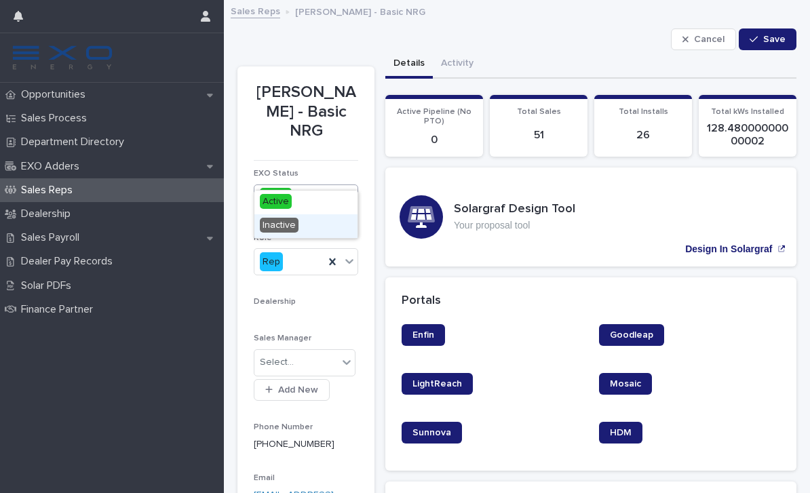
click at [285, 226] on span "Inactive" at bounding box center [279, 225] width 39 height 15
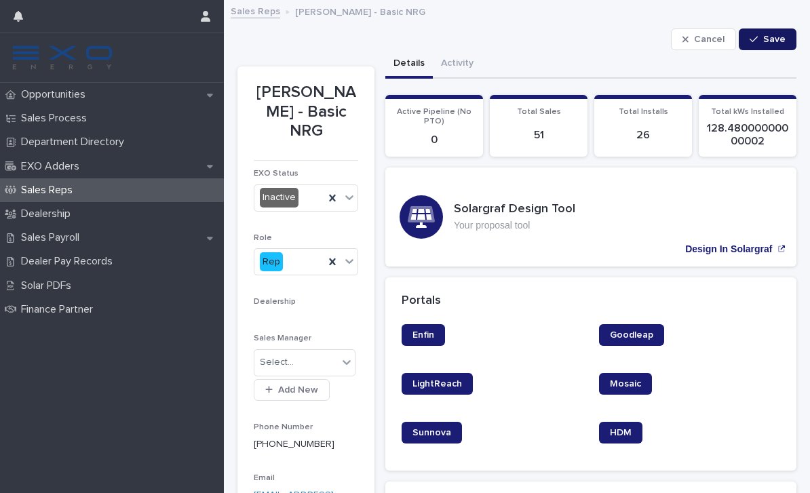
click at [772, 41] on span "Save" at bounding box center [774, 39] width 22 height 9
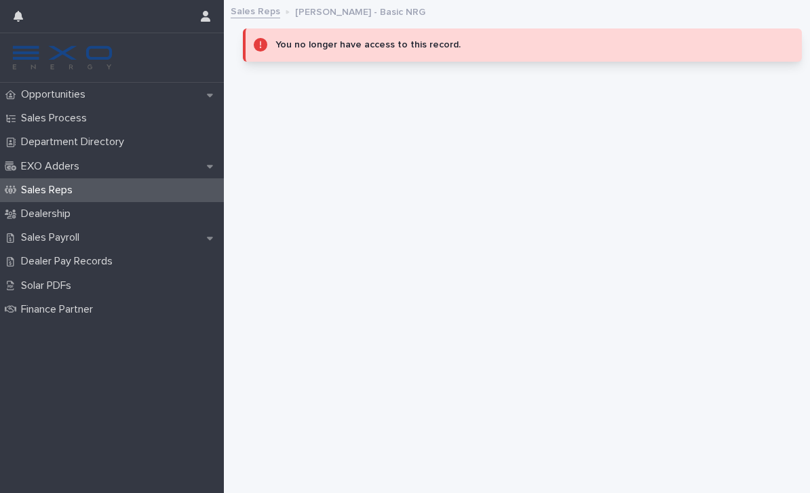
click at [153, 184] on div "Sales Reps" at bounding box center [112, 190] width 224 height 24
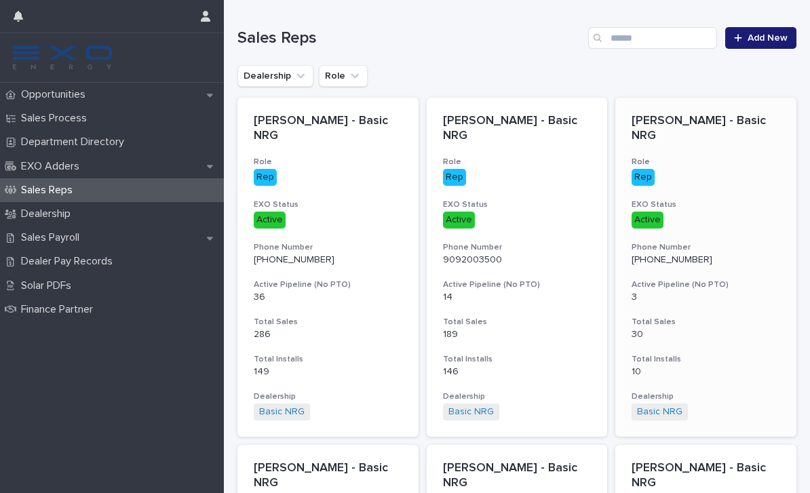
click at [746, 242] on h3 "Phone Number" at bounding box center [706, 247] width 149 height 11
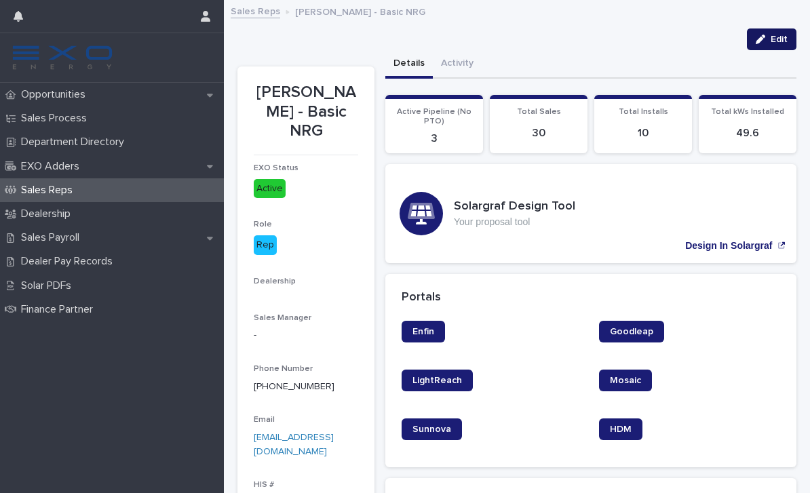
click at [763, 35] on icon "button" at bounding box center [760, 39] width 9 height 9
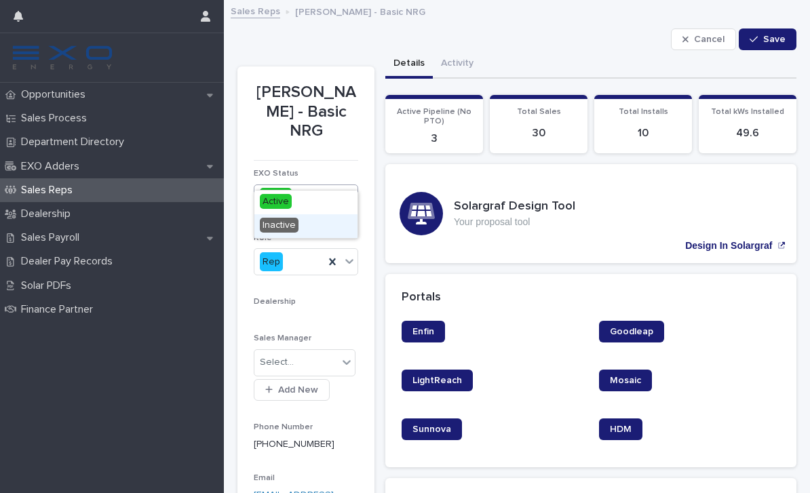
click at [280, 226] on span "Inactive" at bounding box center [279, 225] width 39 height 15
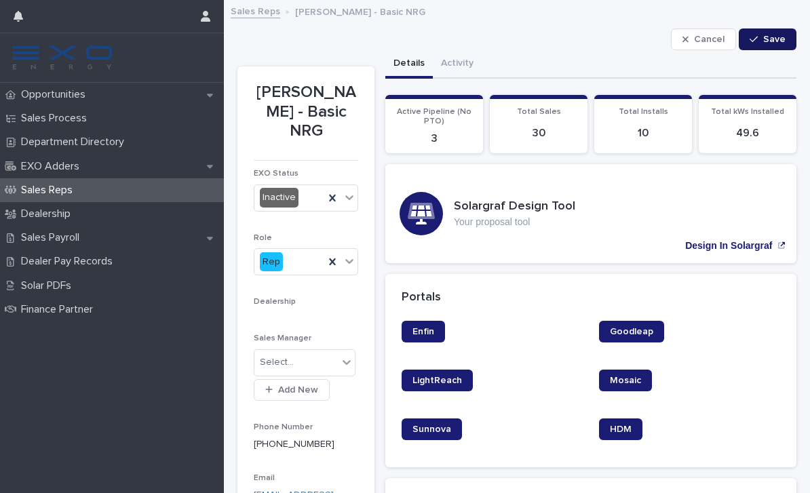
click at [763, 41] on div "button" at bounding box center [757, 39] width 14 height 9
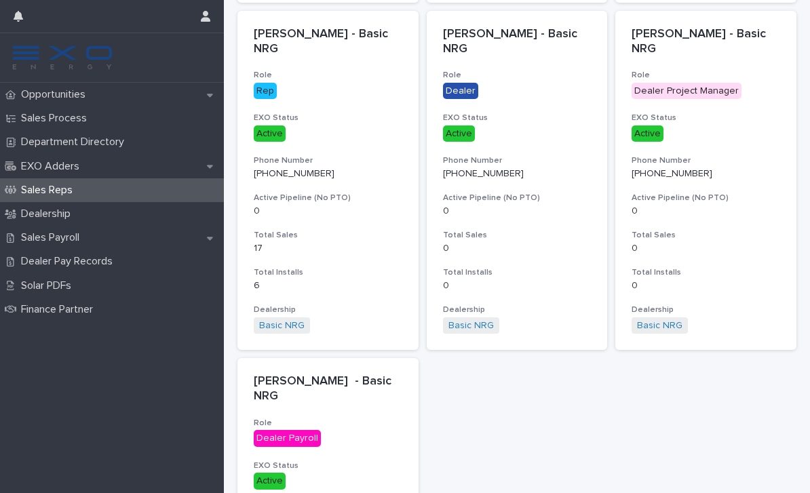
scroll to position [434, 0]
click at [548, 231] on h3 "Total Sales" at bounding box center [517, 236] width 149 height 11
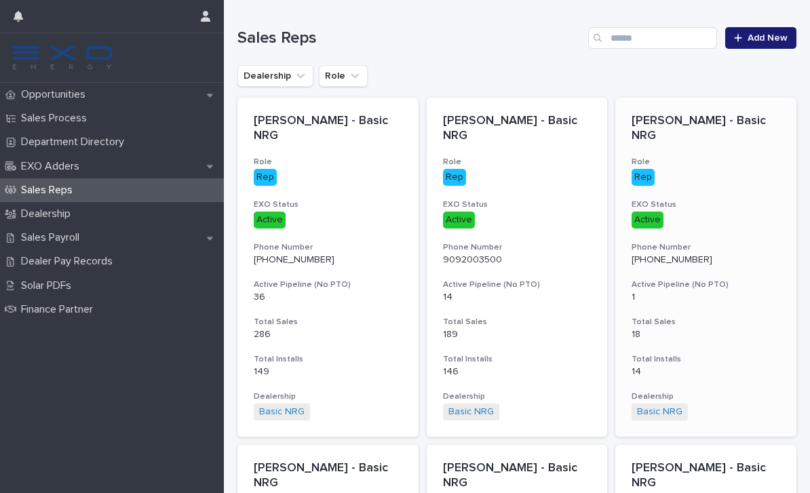
click at [741, 254] on p "(801) 787-8884" at bounding box center [706, 260] width 149 height 12
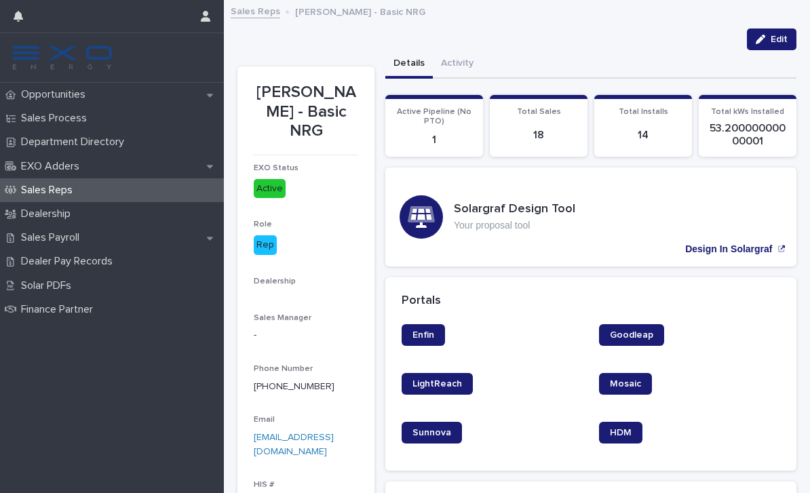
click at [769, 34] on button "Edit" at bounding box center [772, 39] width 50 height 22
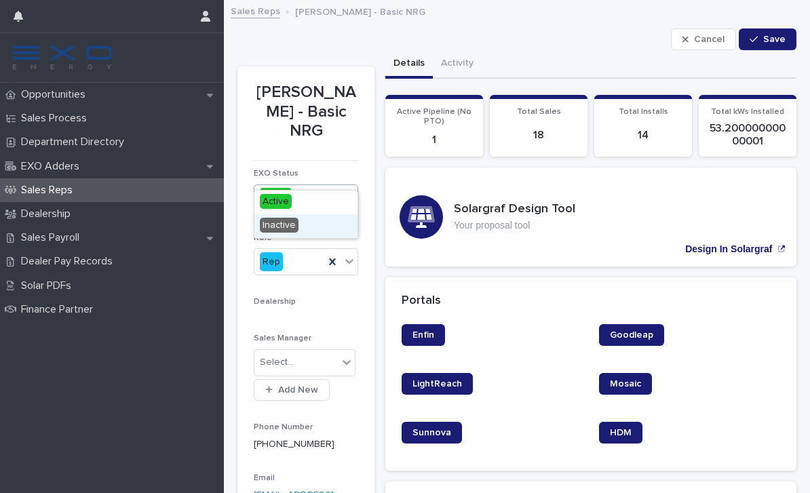
click at [285, 226] on span "Inactive" at bounding box center [279, 225] width 39 height 15
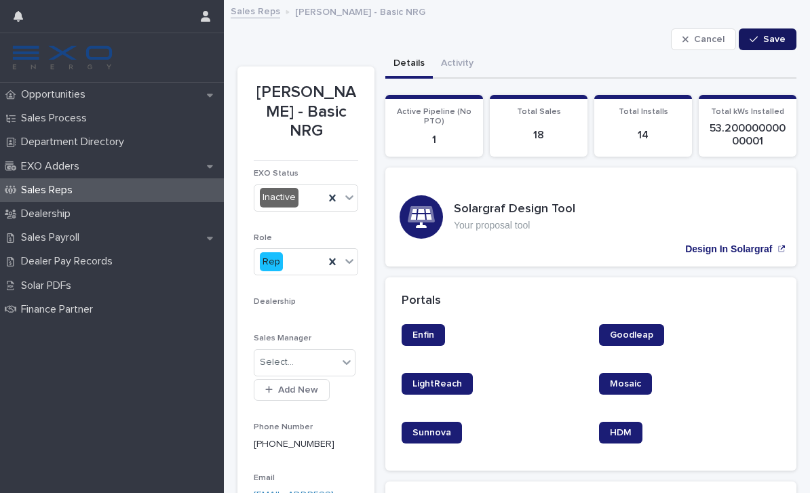
click at [767, 43] on span "Save" at bounding box center [774, 39] width 22 height 9
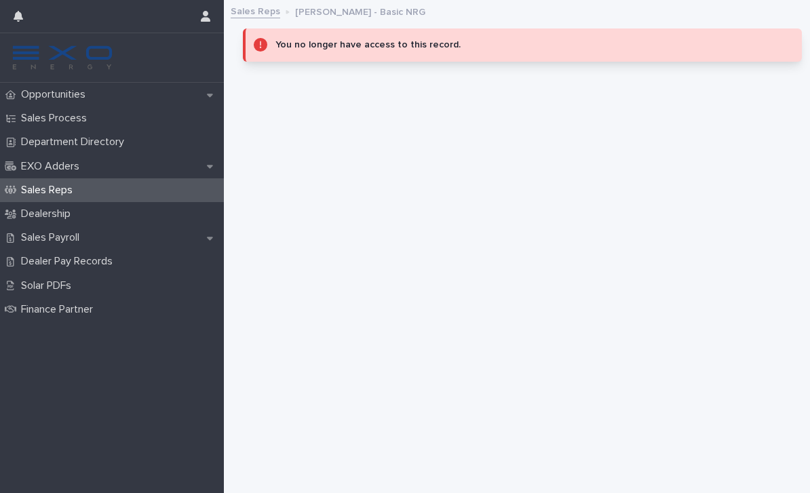
click at [147, 189] on div "Sales Reps" at bounding box center [112, 190] width 224 height 24
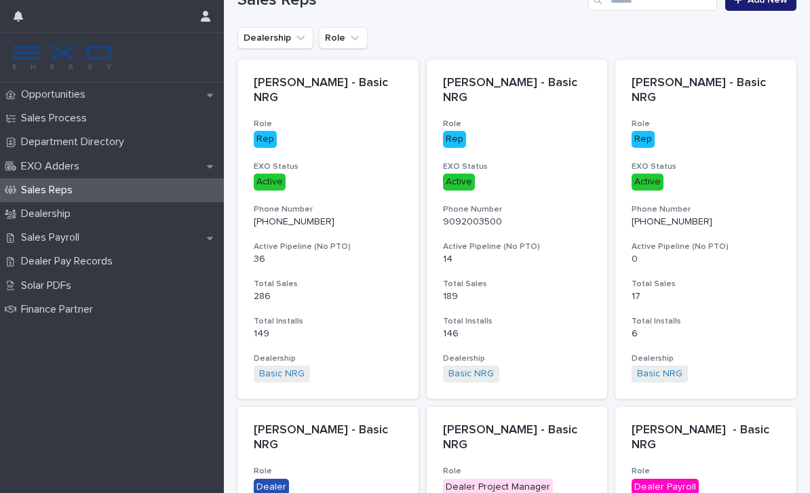
scroll to position [35, 0]
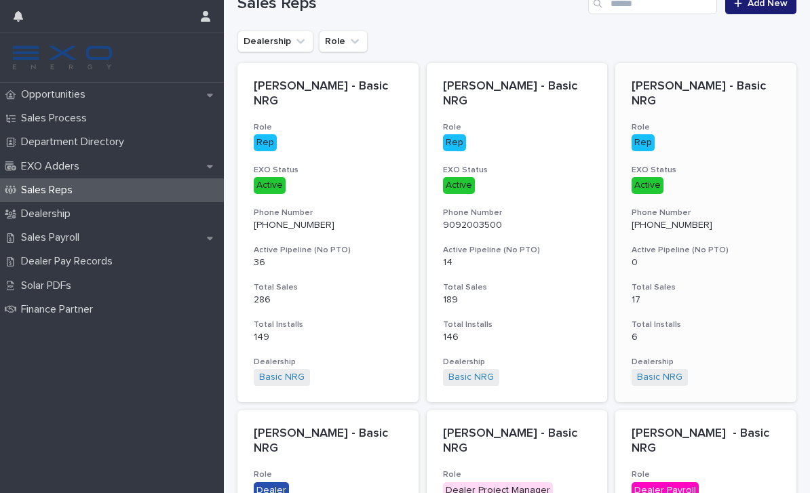
click at [725, 187] on p "Active" at bounding box center [706, 185] width 149 height 17
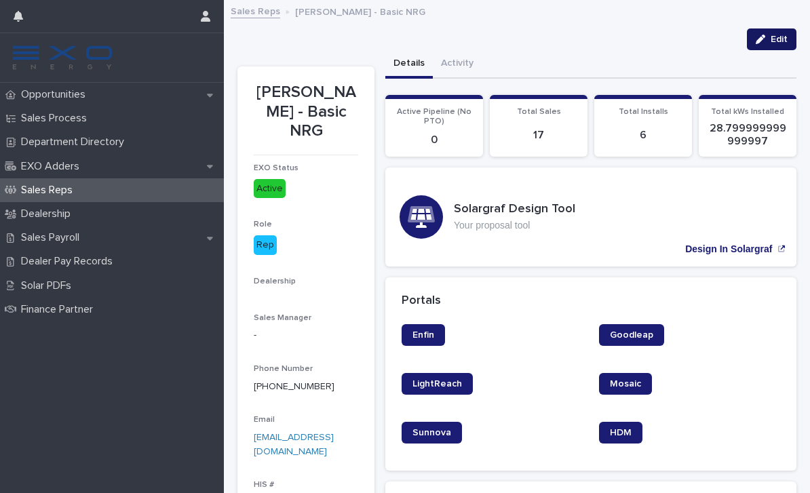
click at [773, 45] on button "Edit" at bounding box center [772, 39] width 50 height 22
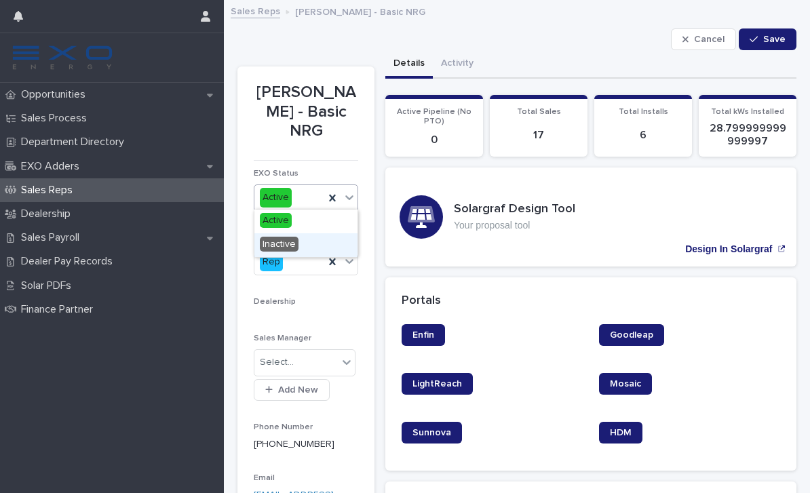
click at [289, 239] on span "Inactive" at bounding box center [279, 244] width 39 height 15
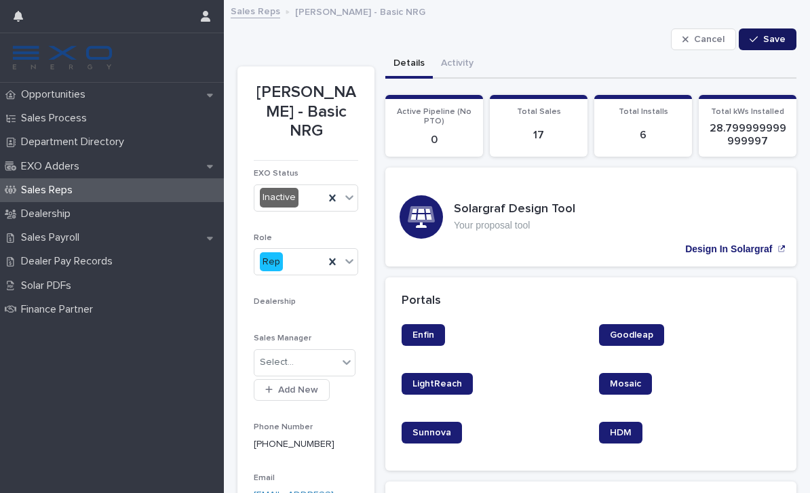
click at [777, 40] on span "Save" at bounding box center [774, 39] width 22 height 9
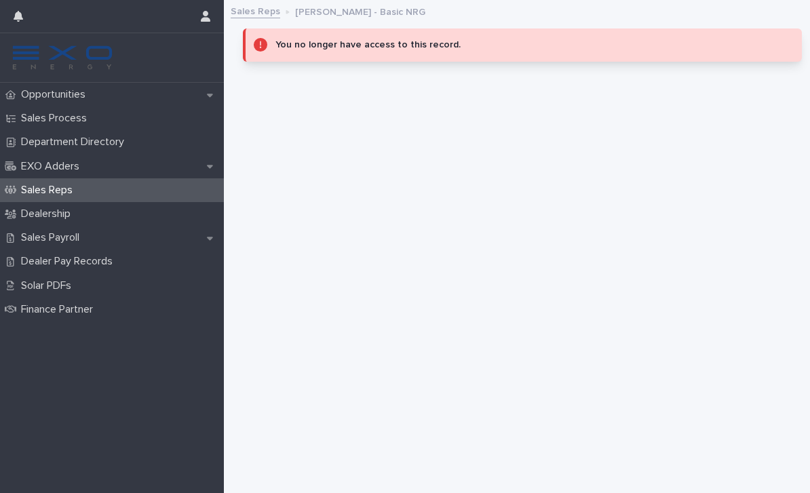
click at [181, 187] on div "Sales Reps" at bounding box center [112, 190] width 224 height 24
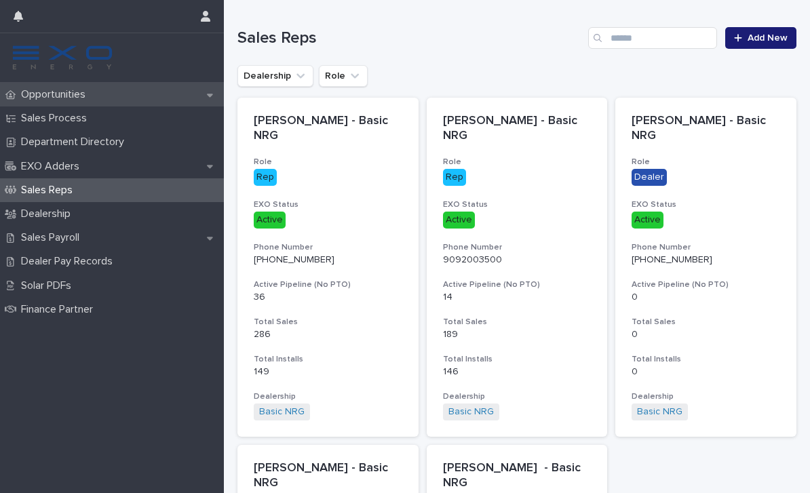
click at [91, 94] on p "Opportunities" at bounding box center [56, 94] width 81 height 13
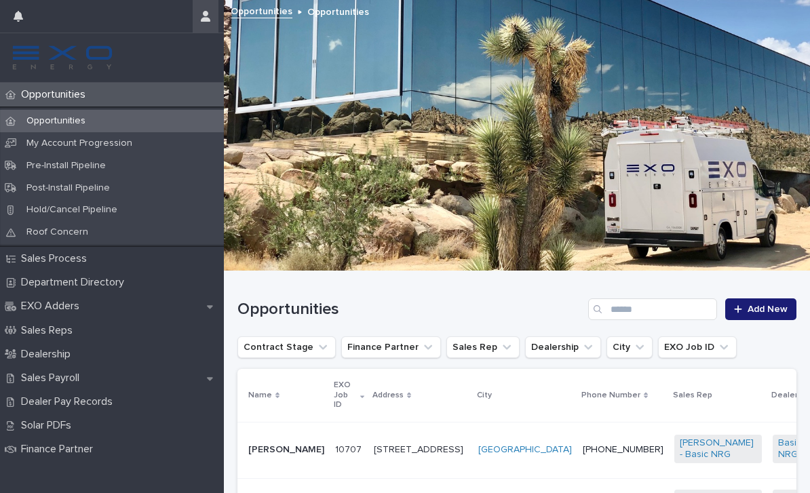
click at [199, 24] on button "button" at bounding box center [206, 16] width 26 height 33
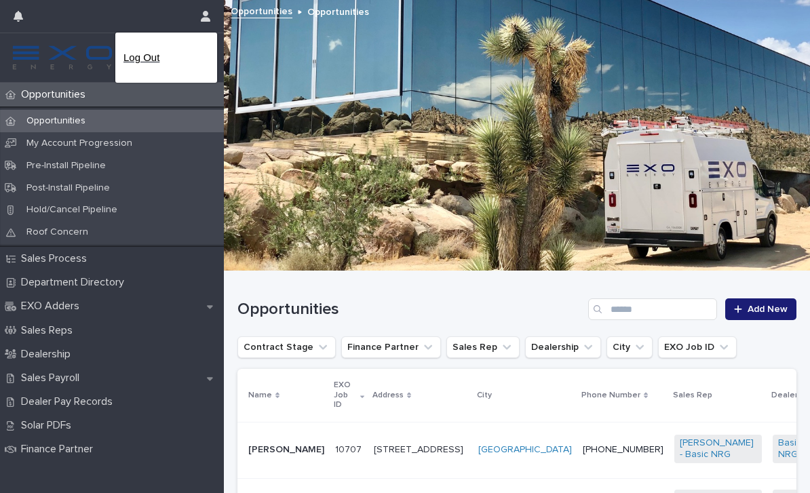
click at [176, 58] on p "Log Out" at bounding box center [165, 57] width 85 height 23
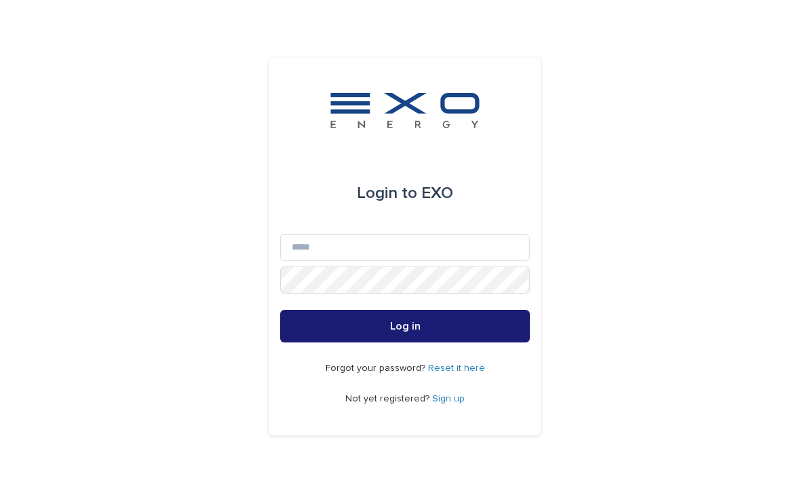
click at [455, 373] on link "Reset it here" at bounding box center [456, 368] width 57 height 9
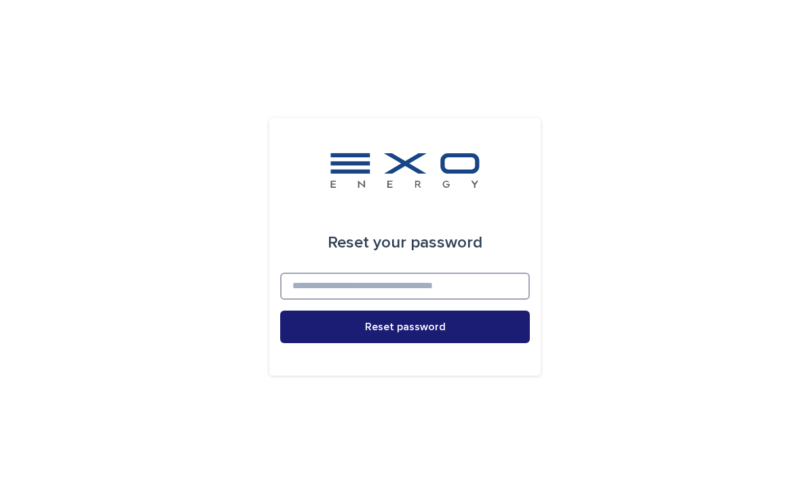
click at [463, 297] on input at bounding box center [405, 286] width 250 height 27
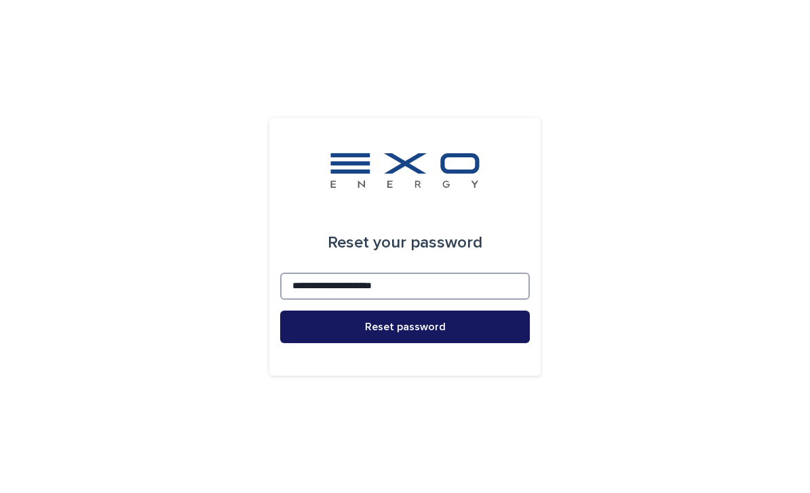
type input "**********"
click at [463, 343] on button "Reset password" at bounding box center [405, 327] width 250 height 33
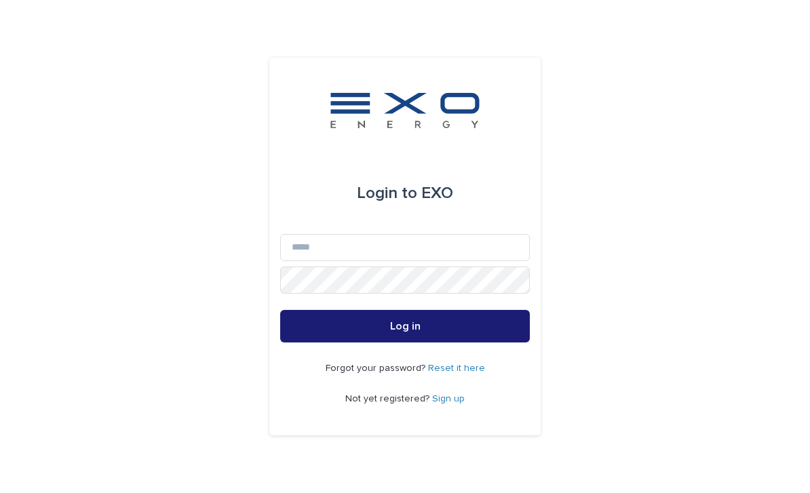
scroll to position [145, 0]
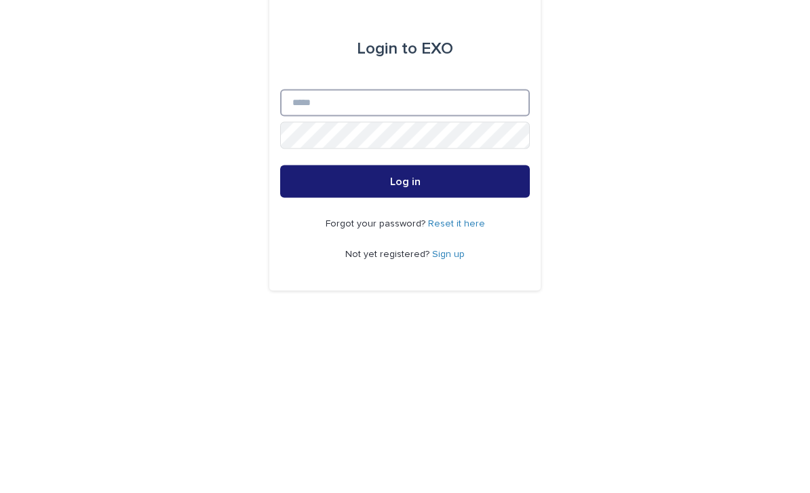
type input "**********"
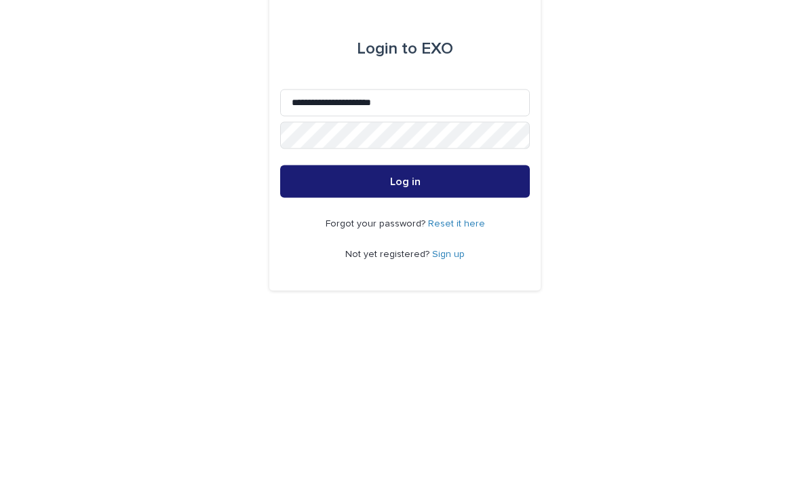
click at [405, 310] on button "Log in" at bounding box center [405, 326] width 250 height 33
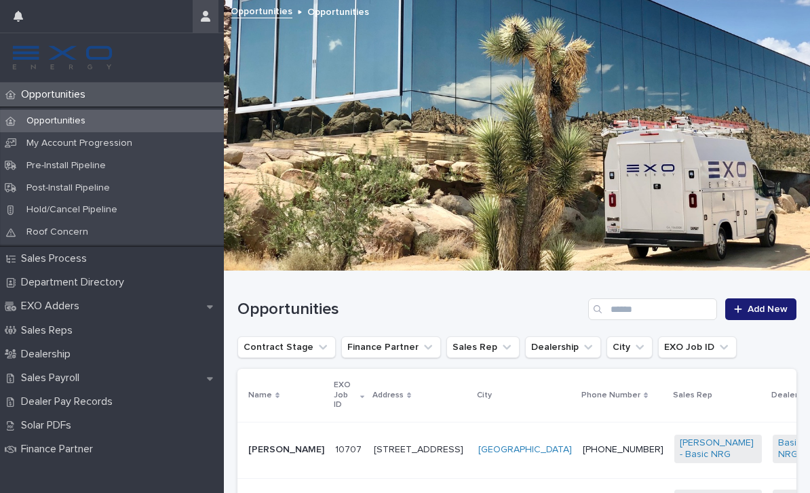
click at [211, 20] on button "button" at bounding box center [206, 16] width 26 height 33
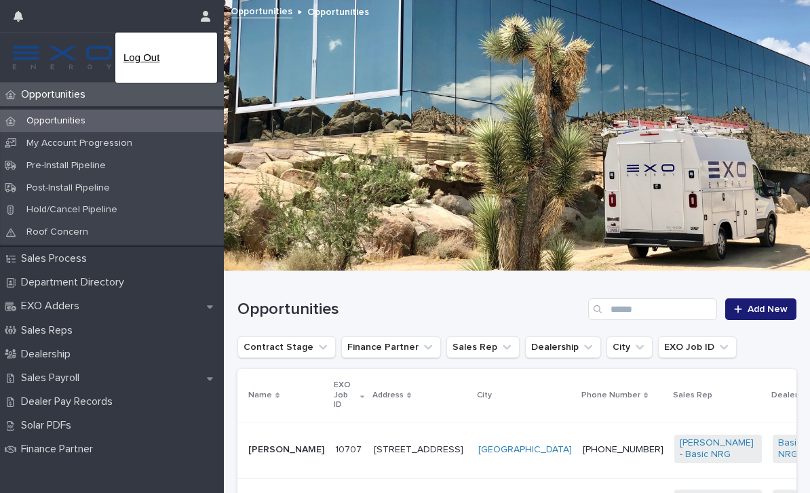
click at [165, 63] on p "Log Out" at bounding box center [165, 57] width 85 height 23
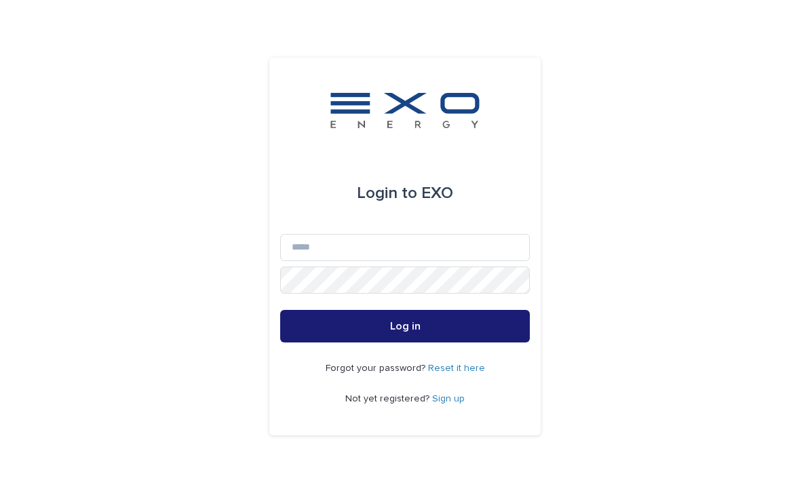
click at [458, 373] on link "Reset it here" at bounding box center [456, 368] width 57 height 9
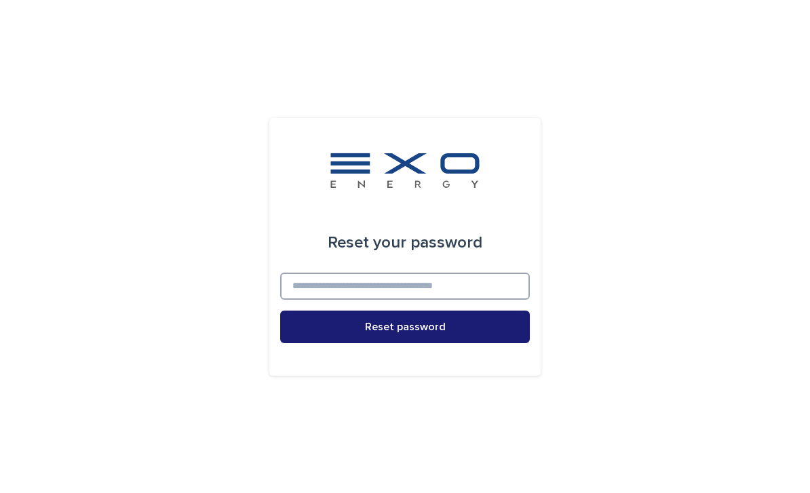
click at [450, 300] on input at bounding box center [405, 286] width 250 height 27
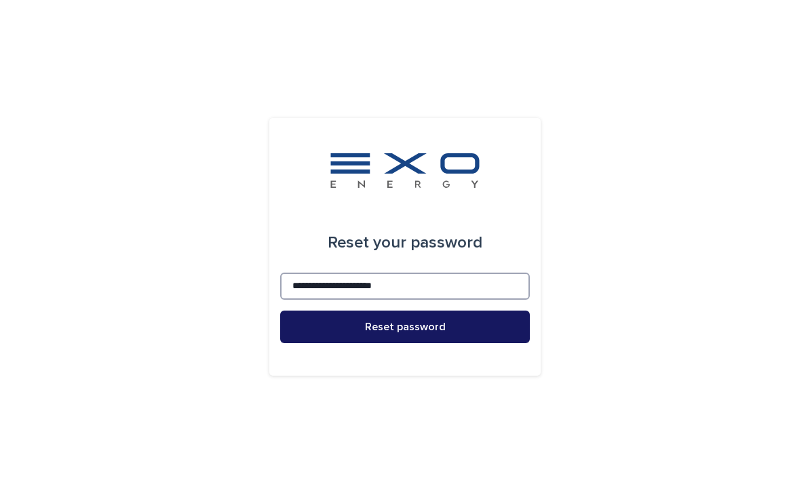
type input "**********"
click at [476, 343] on button "Reset password" at bounding box center [405, 327] width 250 height 33
